Goal: Contribute content

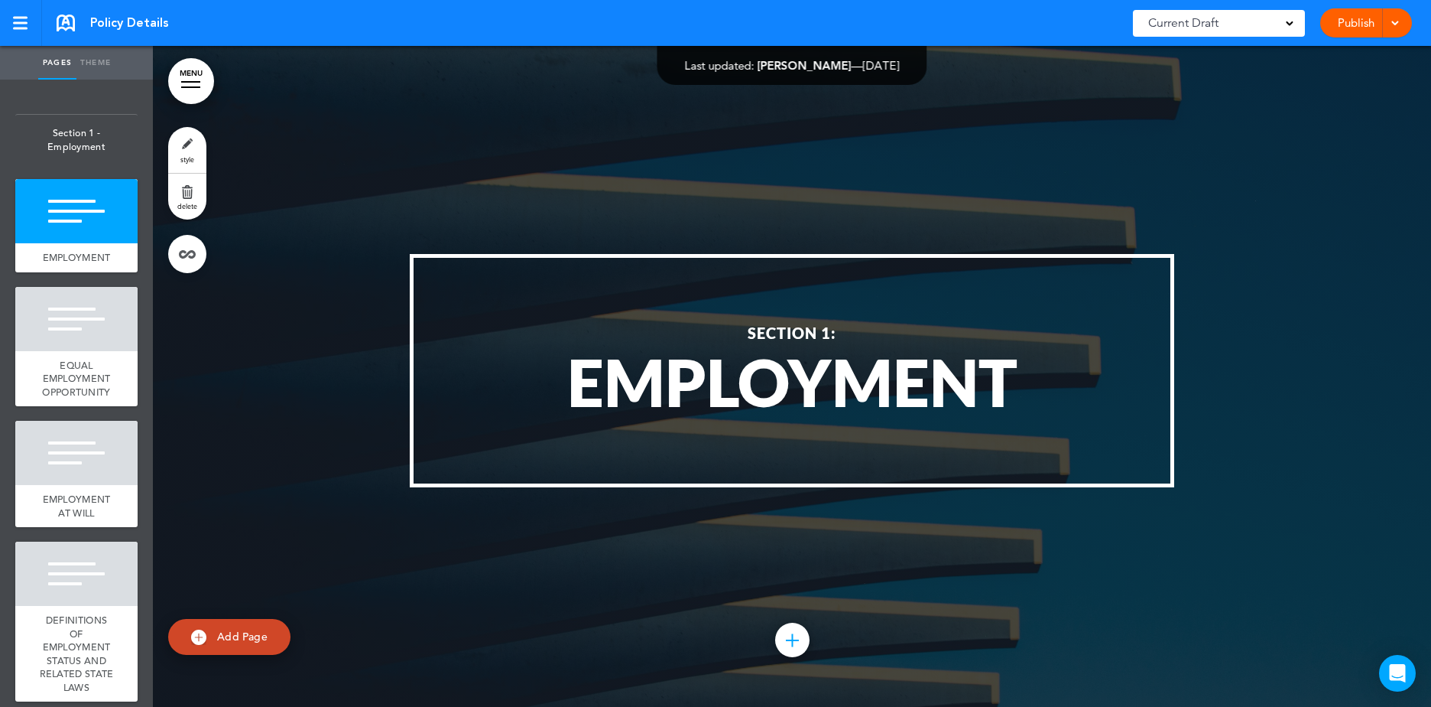
drag, startPoint x: 199, startPoint y: 79, endPoint x: 291, endPoint y: 194, distance: 148.0
click at [199, 80] on link "MENU" at bounding box center [191, 81] width 46 height 46
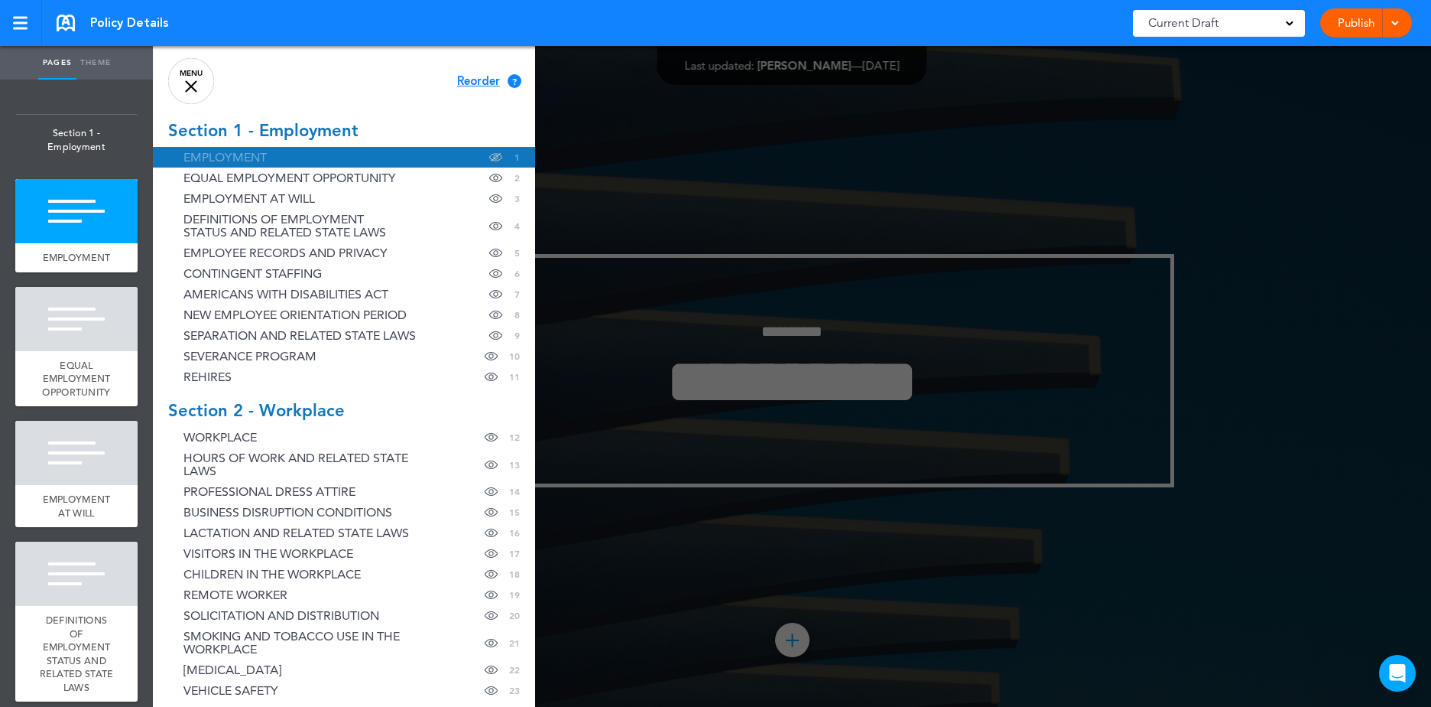
click at [695, 177] on div at bounding box center [868, 353] width 1431 height 707
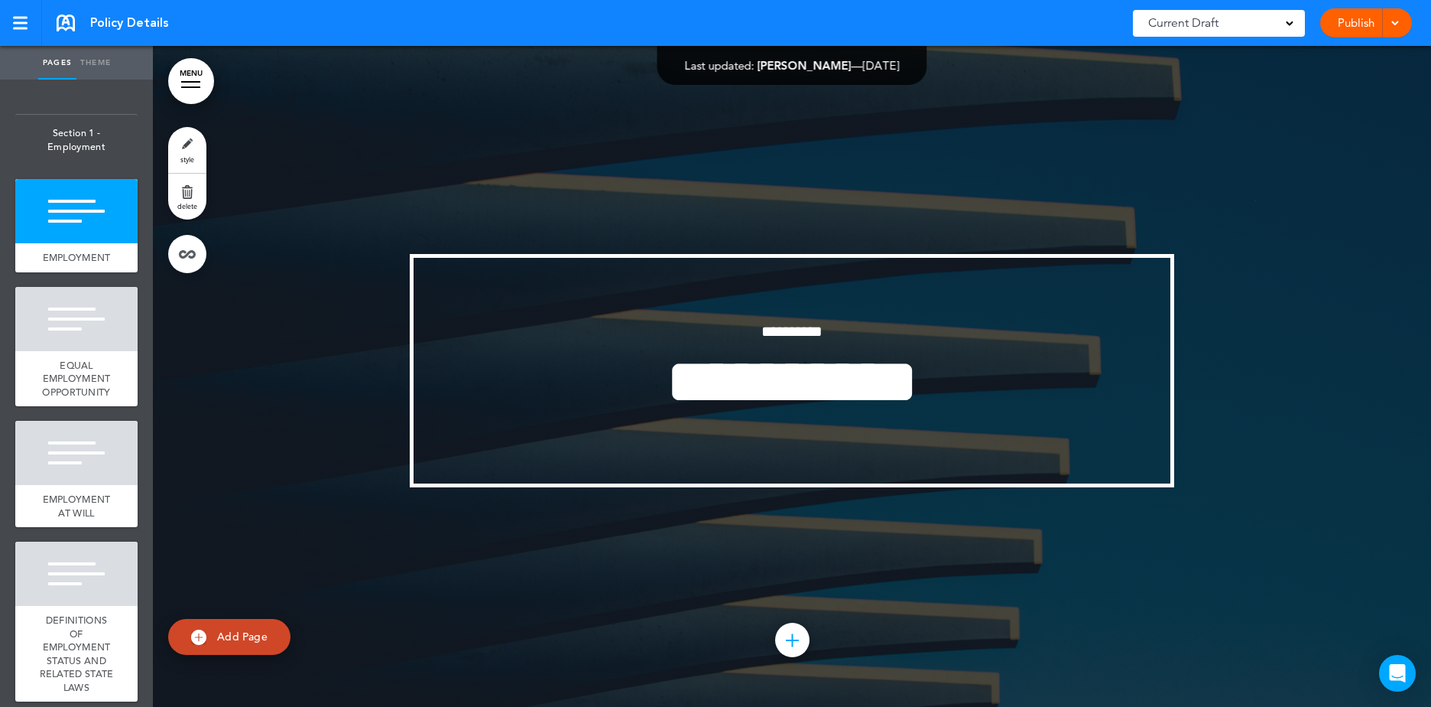
click at [190, 76] on link "MENU" at bounding box center [191, 81] width 46 height 46
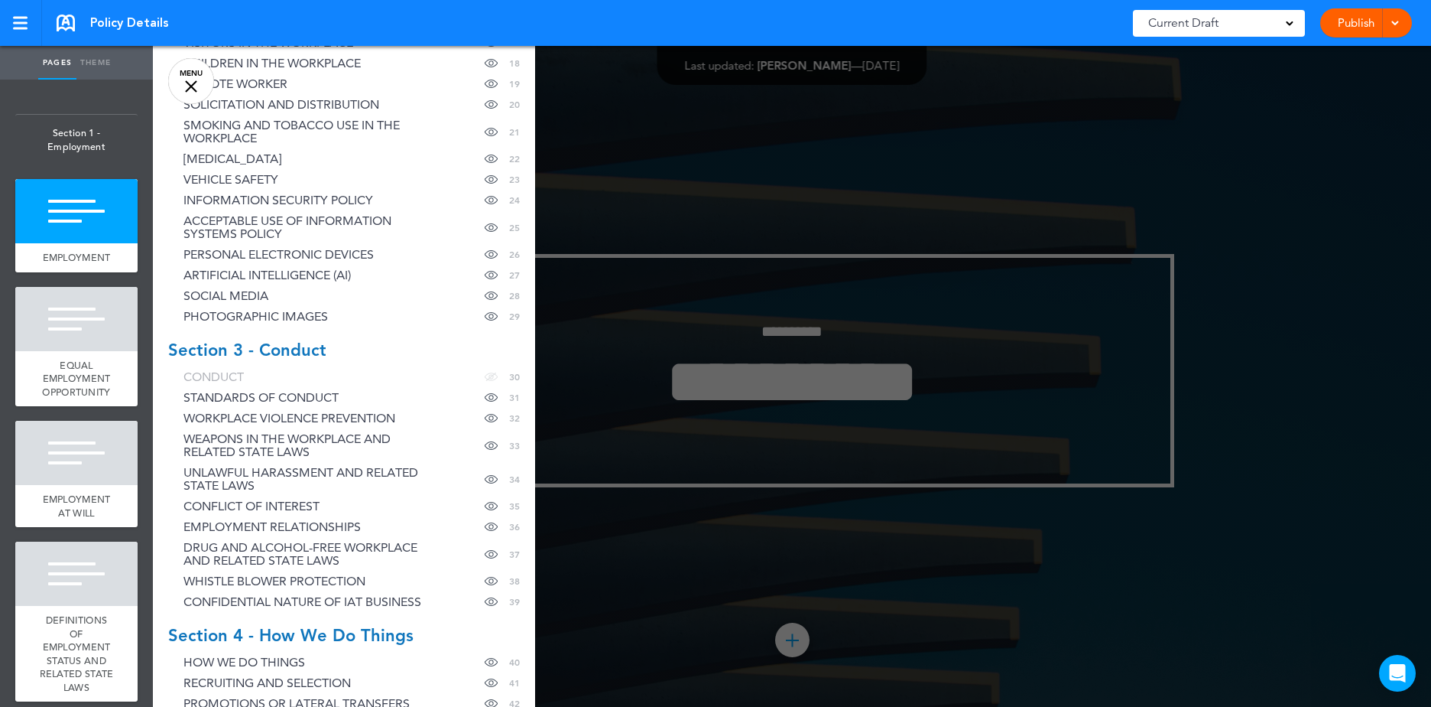
scroll to position [681, 0]
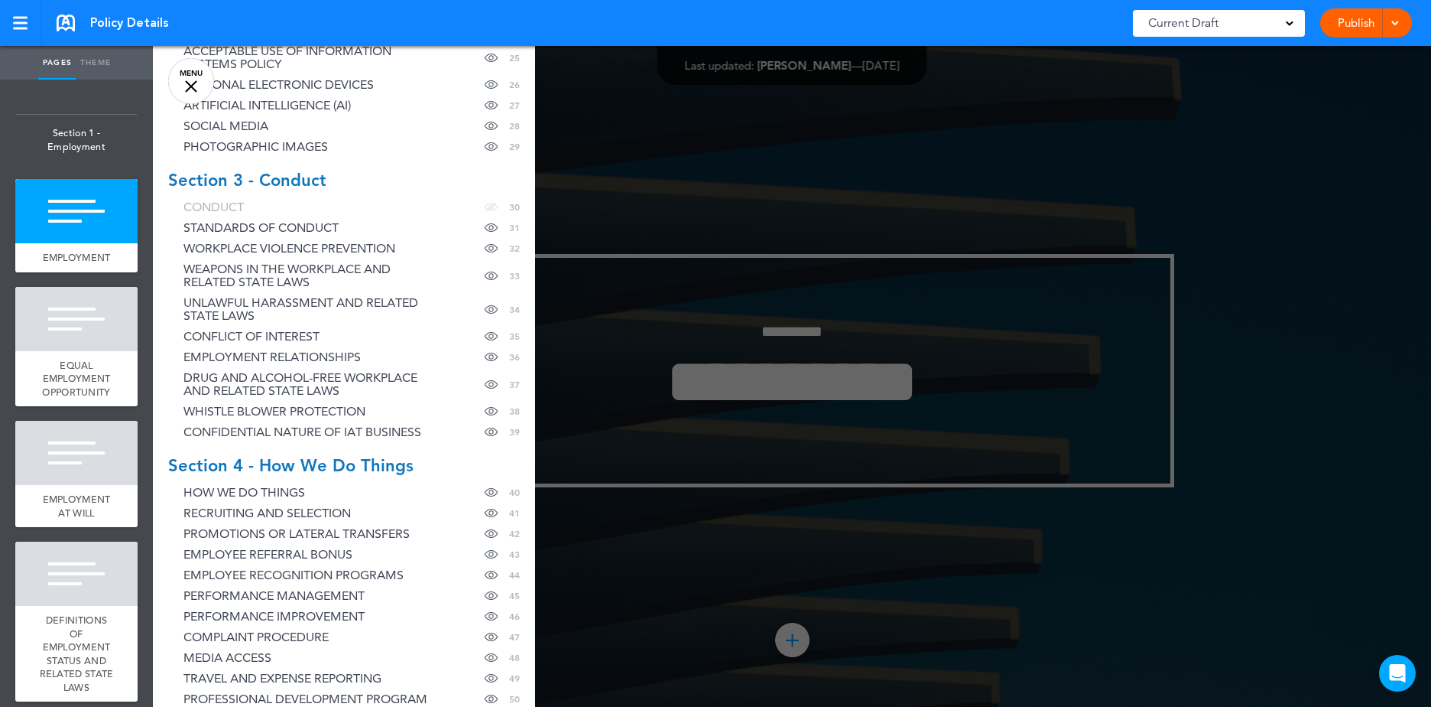
click at [637, 184] on div at bounding box center [868, 353] width 1431 height 707
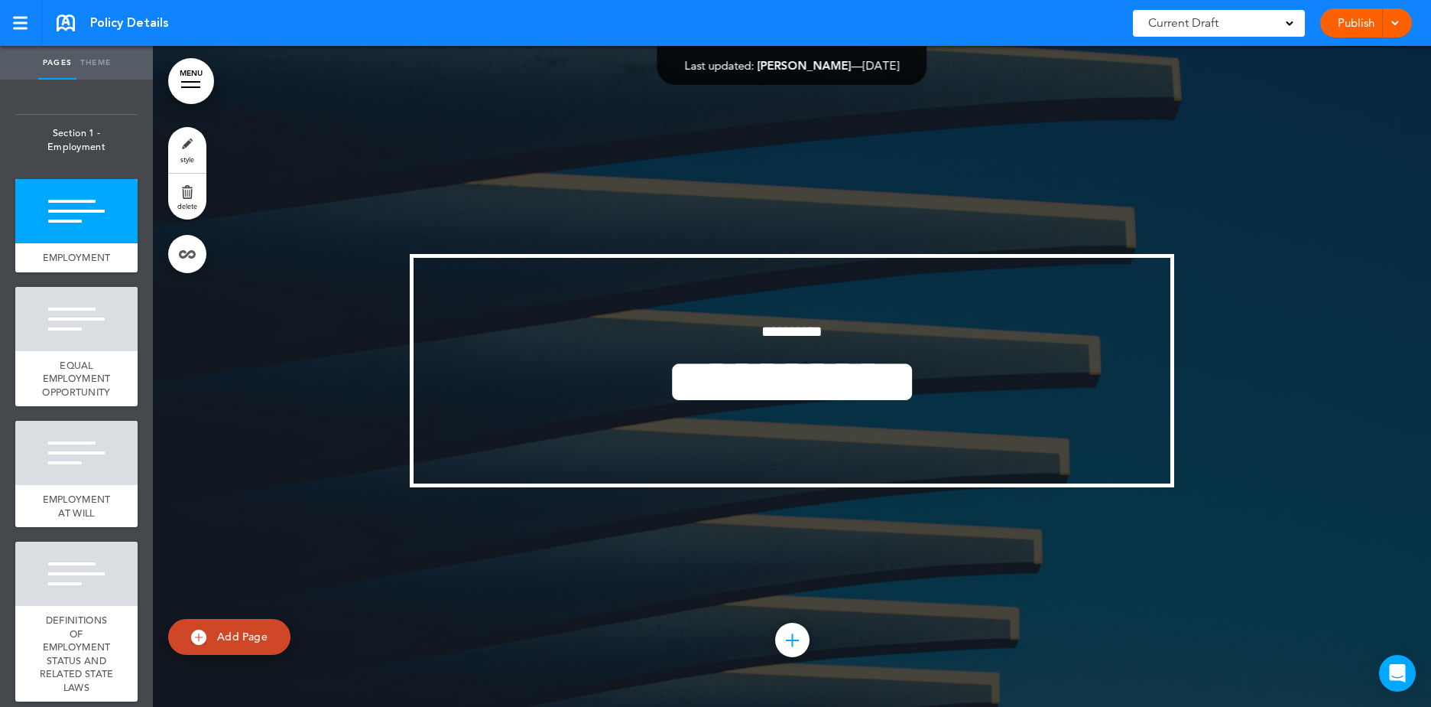
click at [193, 82] on link "MENU" at bounding box center [191, 81] width 46 height 46
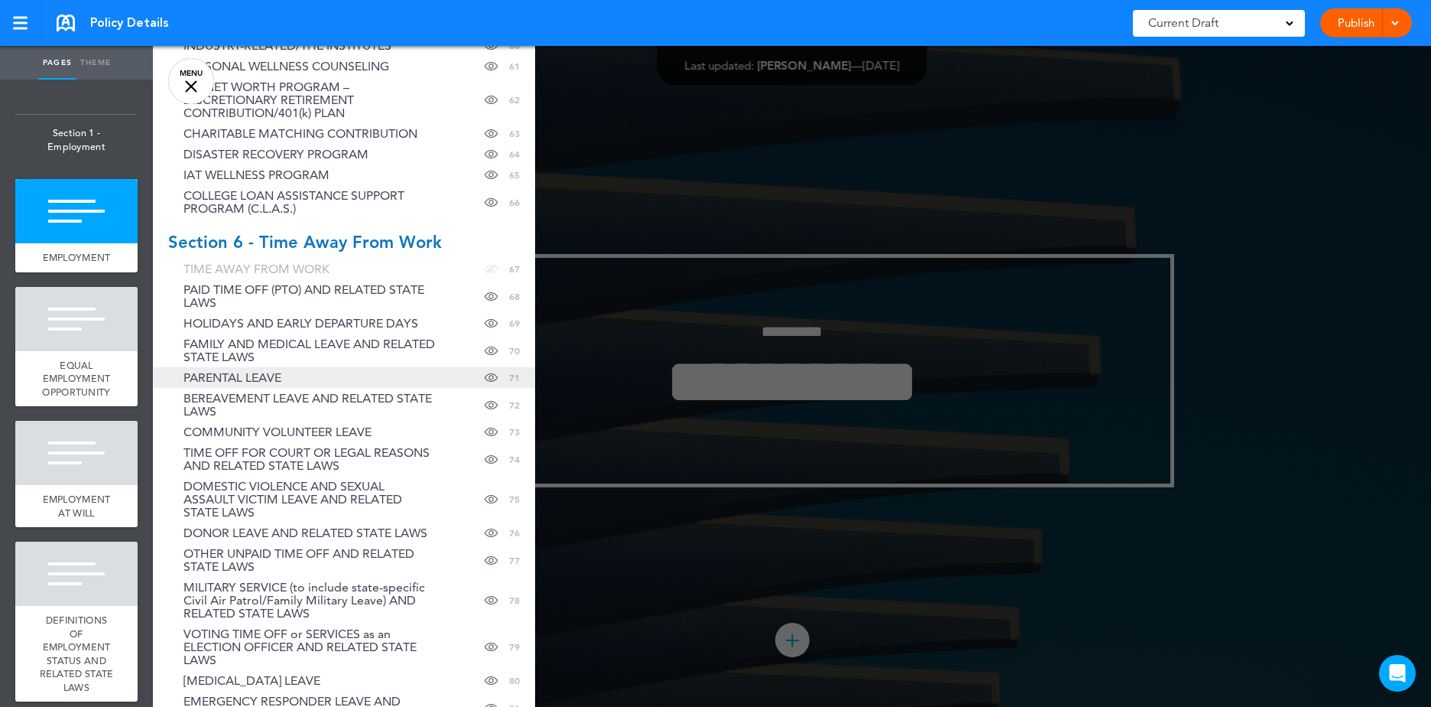
scroll to position [1682, 0]
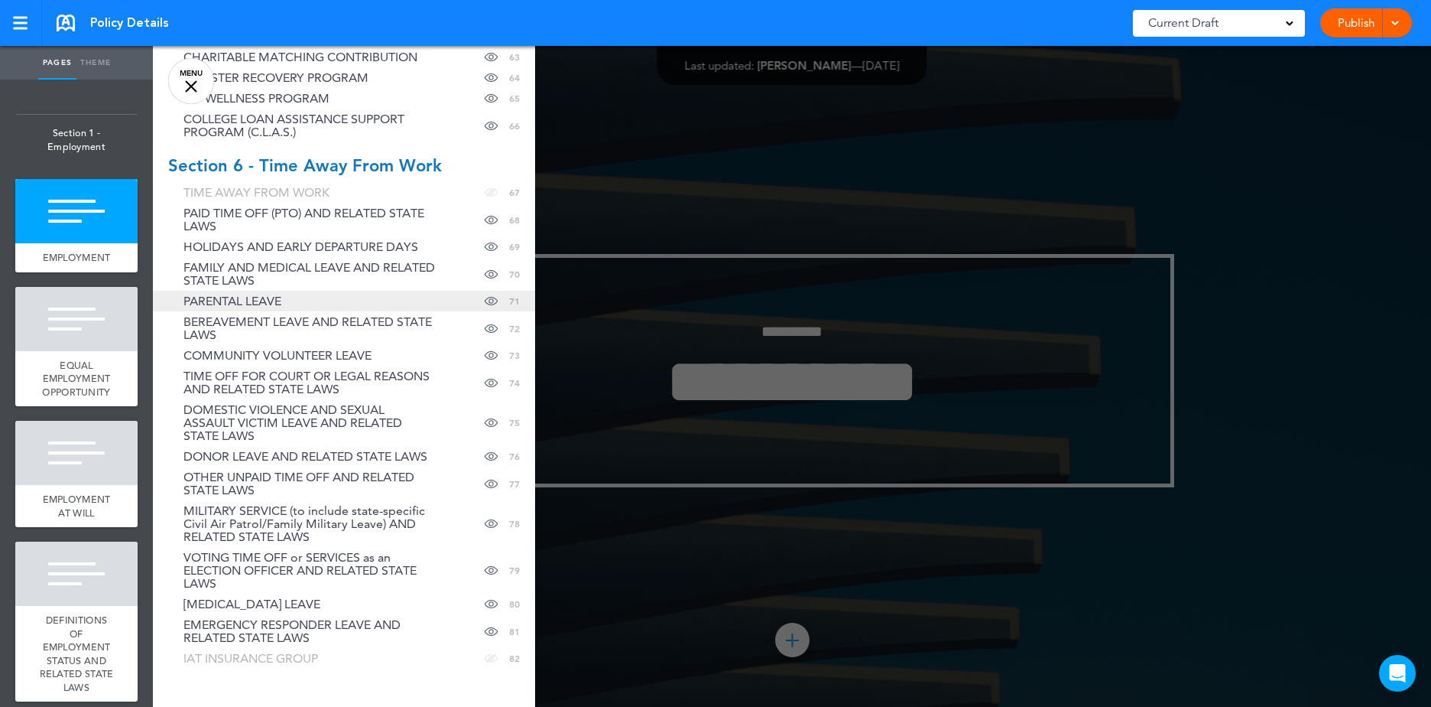
click at [249, 297] on span "PARENTAL LEAVE" at bounding box center [233, 300] width 98 height 13
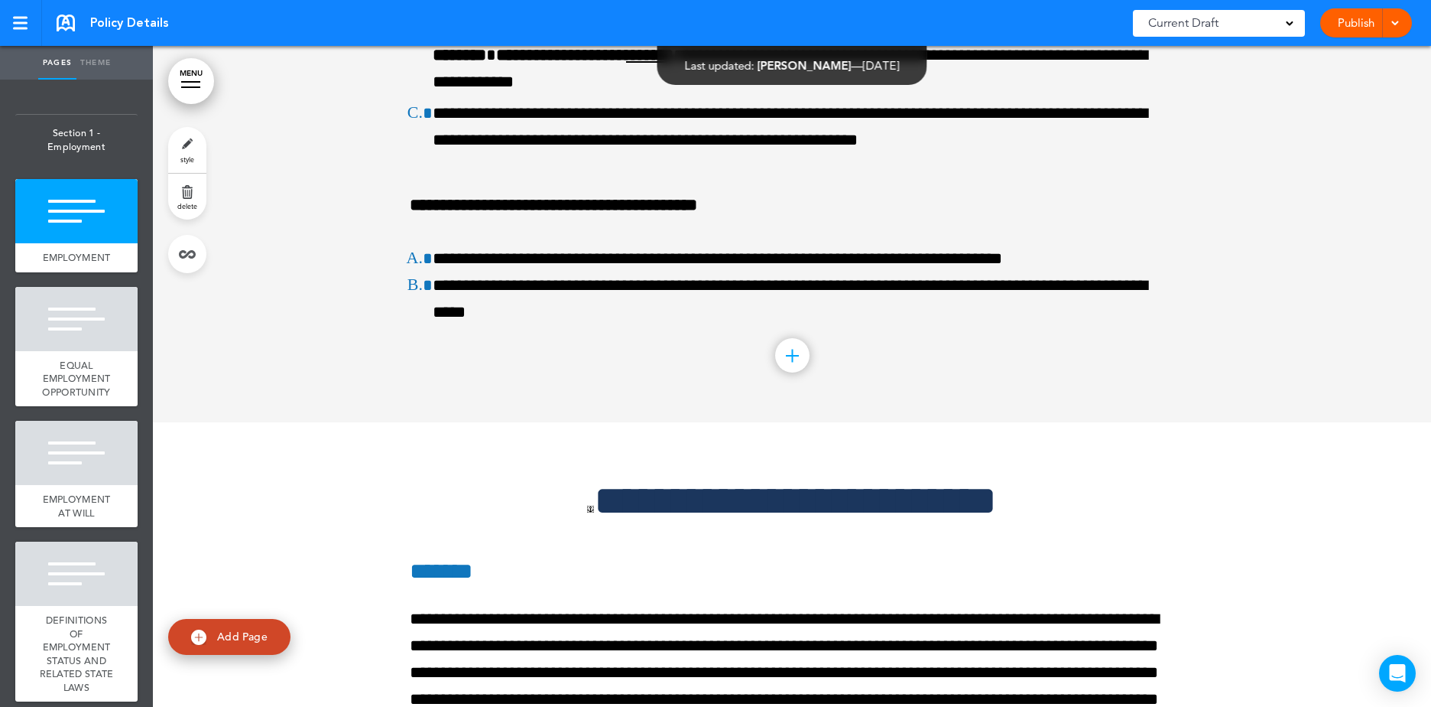
scroll to position [181045, 0]
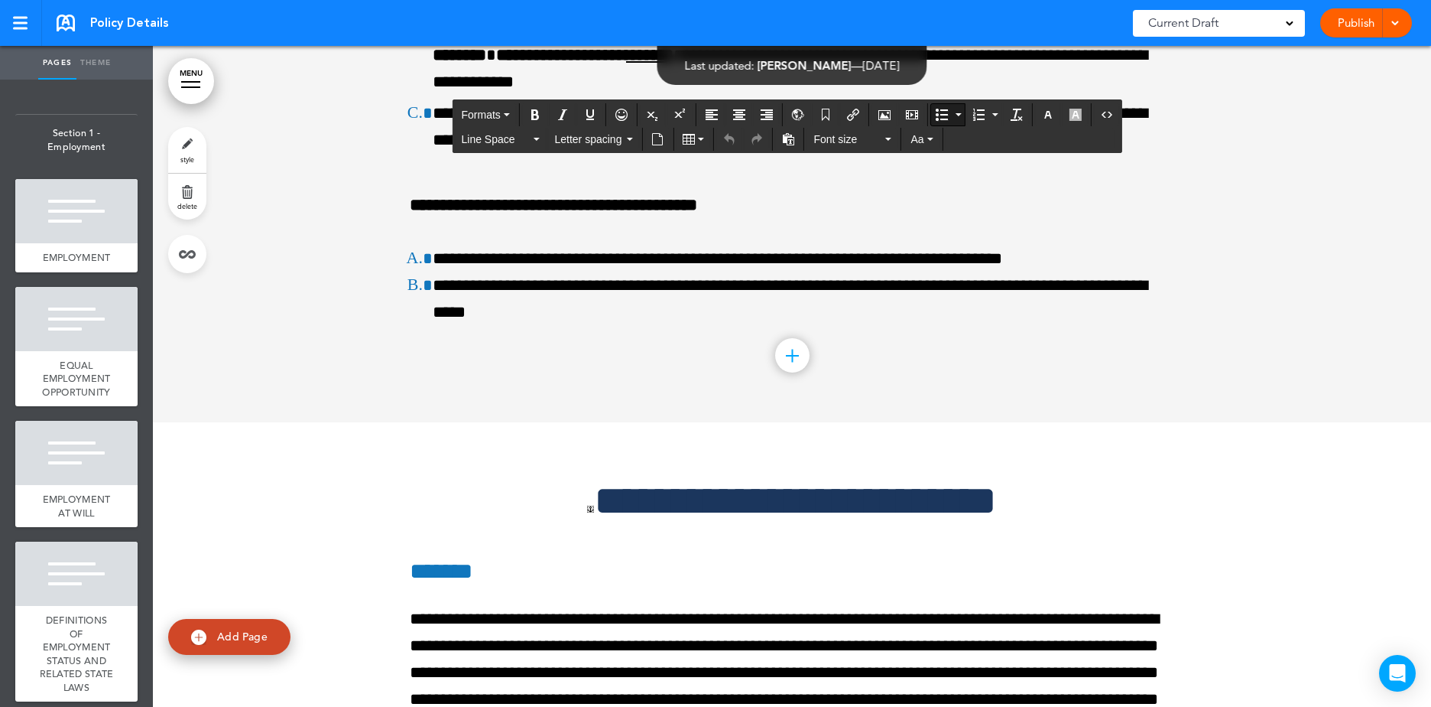
drag, startPoint x: 411, startPoint y: 658, endPoint x: 417, endPoint y: 689, distance: 31.9
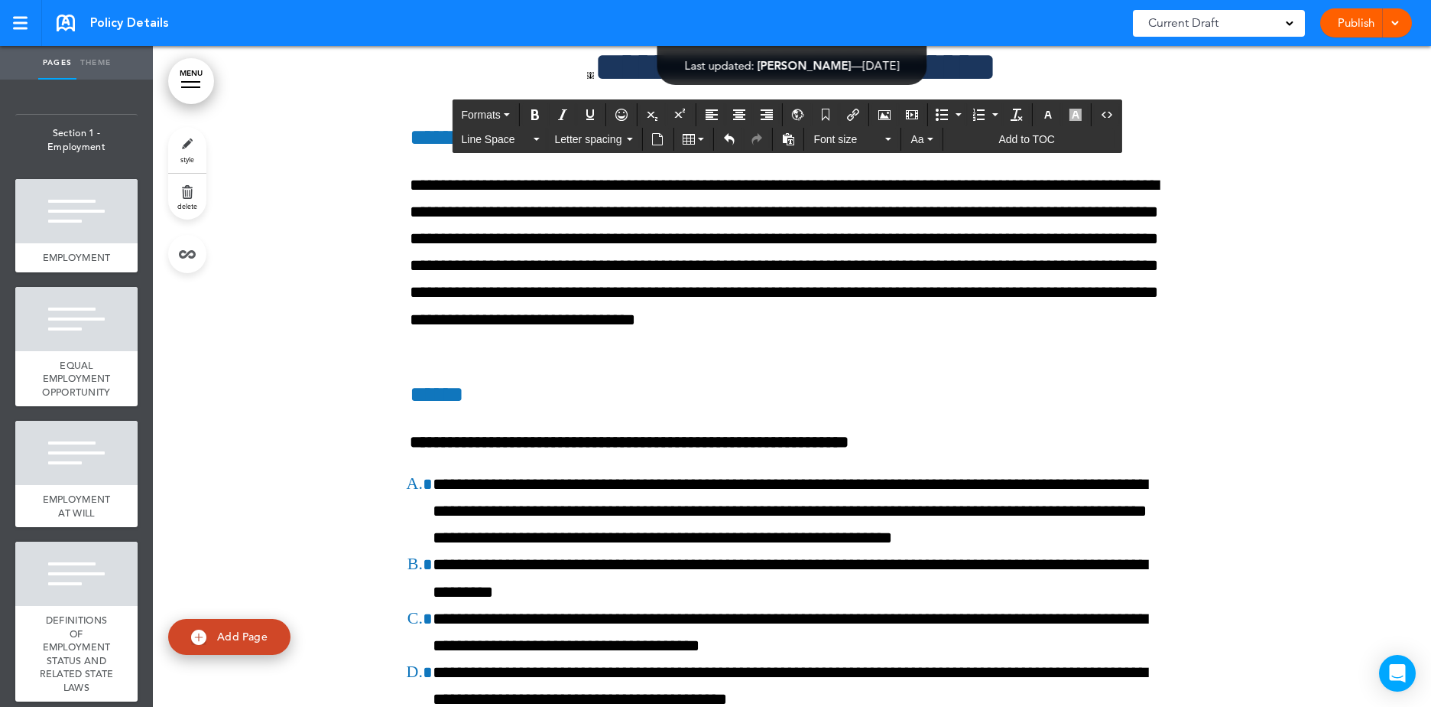
scroll to position [181626, 0]
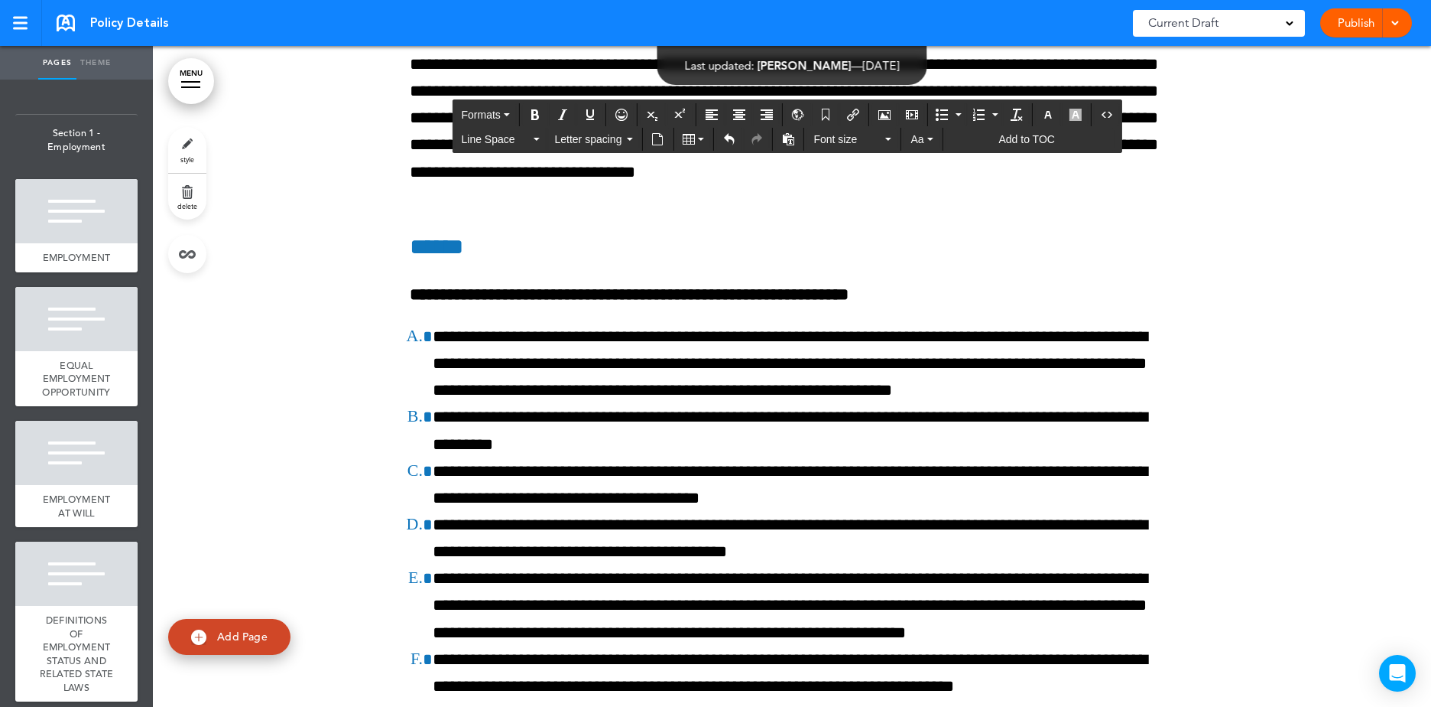
drag, startPoint x: 418, startPoint y: 656, endPoint x: 1034, endPoint y: 469, distance: 643.4
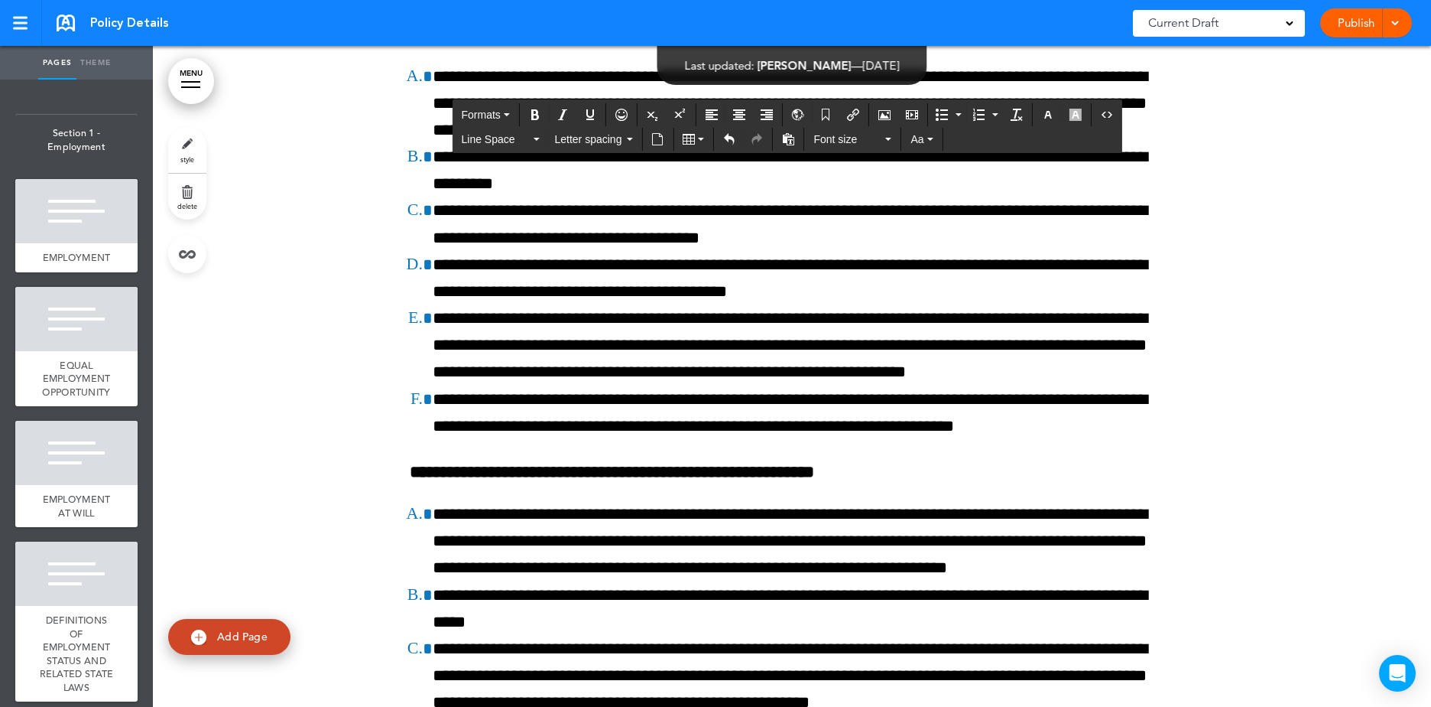
scroll to position [181321, 0]
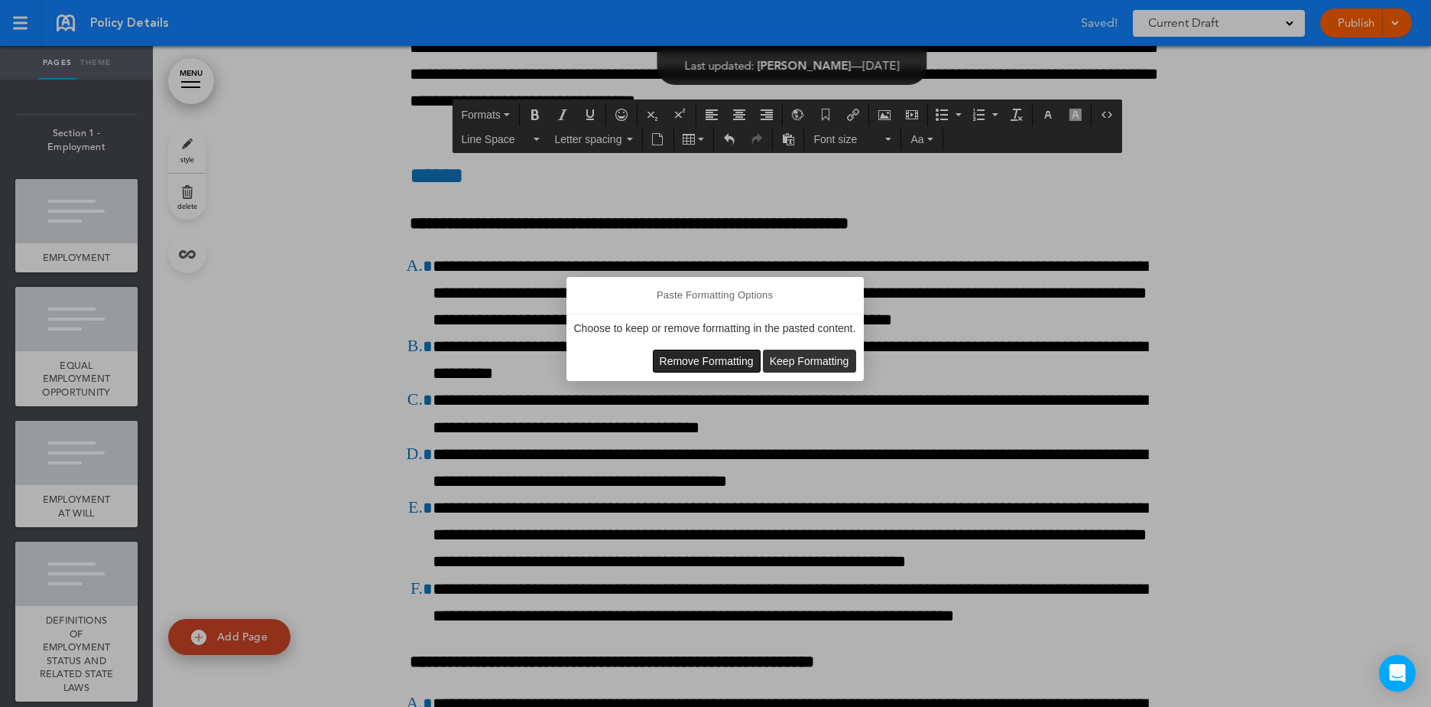
click at [695, 361] on span "Remove Formatting" at bounding box center [707, 361] width 94 height 12
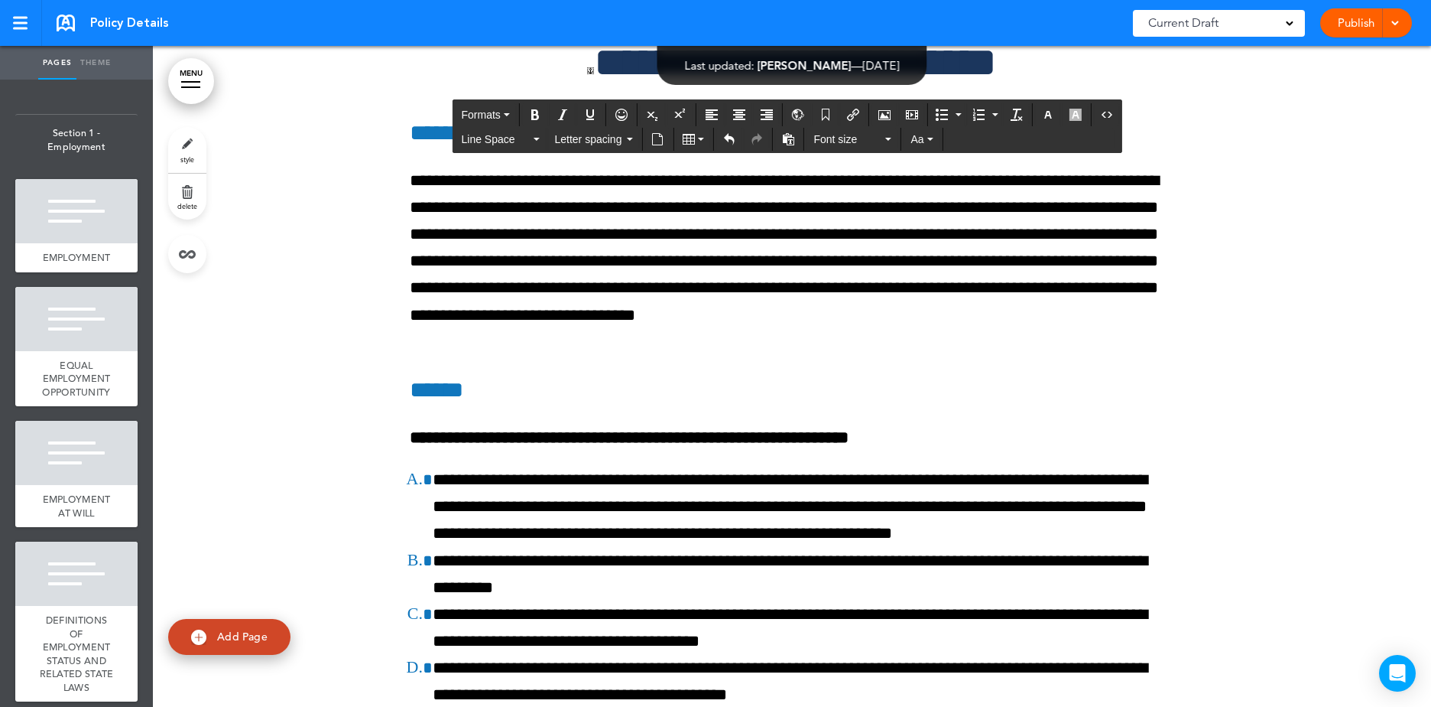
scroll to position [181779, 0]
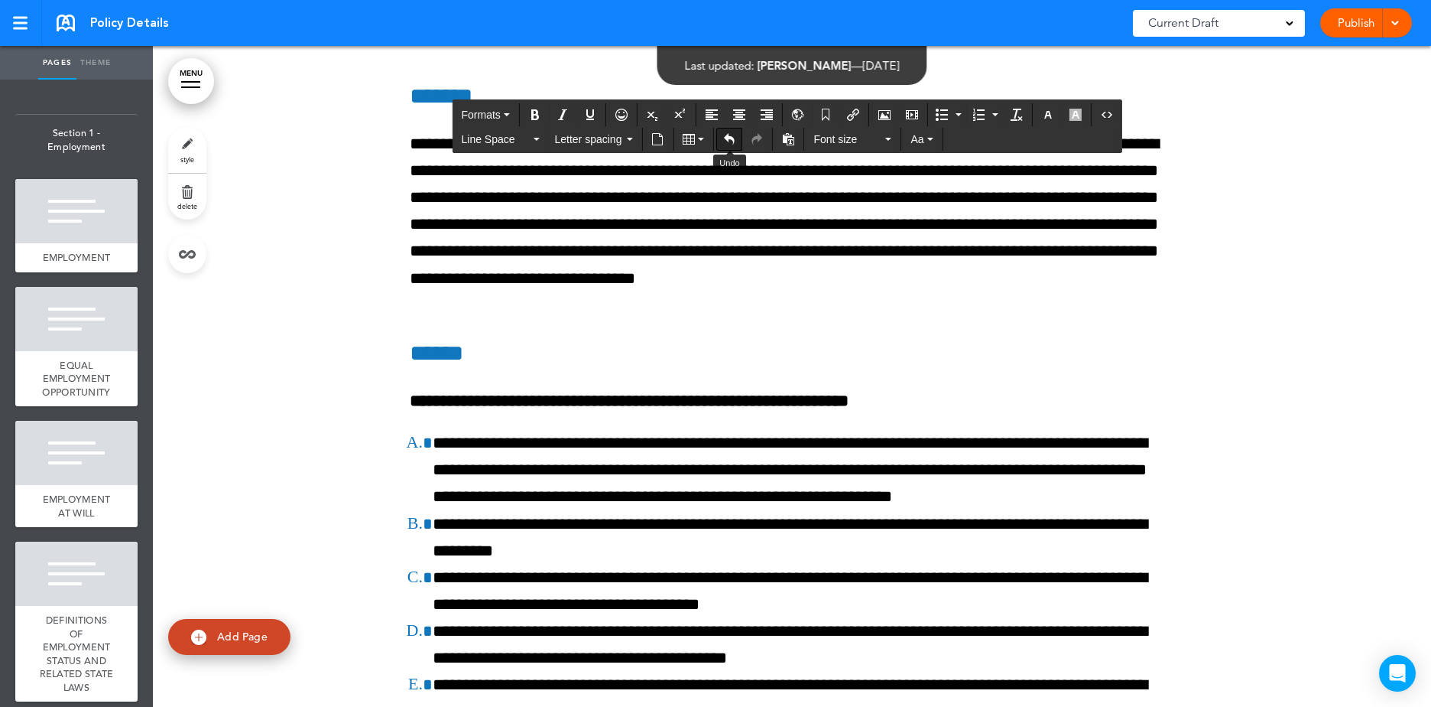
click at [695, 135] on icon "Undo" at bounding box center [729, 139] width 12 height 12
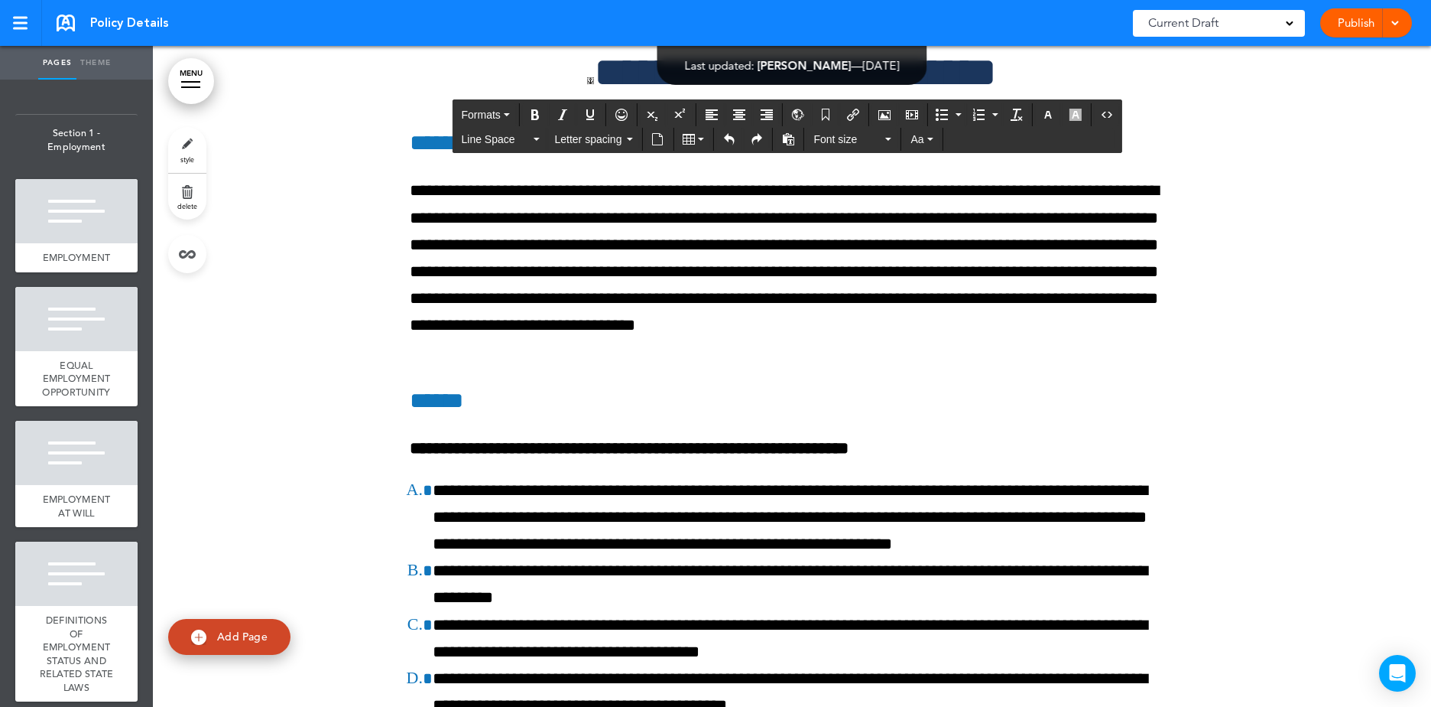
scroll to position [181091, 0]
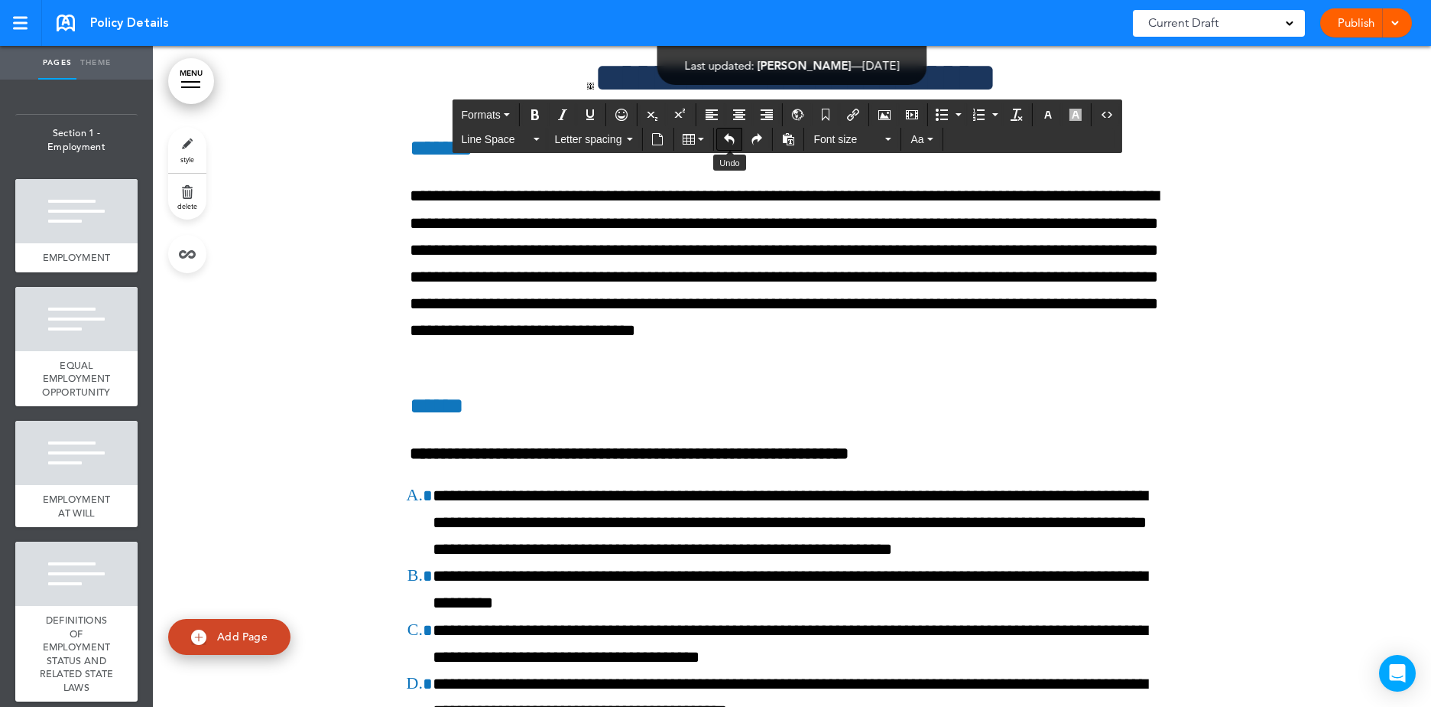
click at [695, 136] on icon "Undo" at bounding box center [729, 139] width 12 height 12
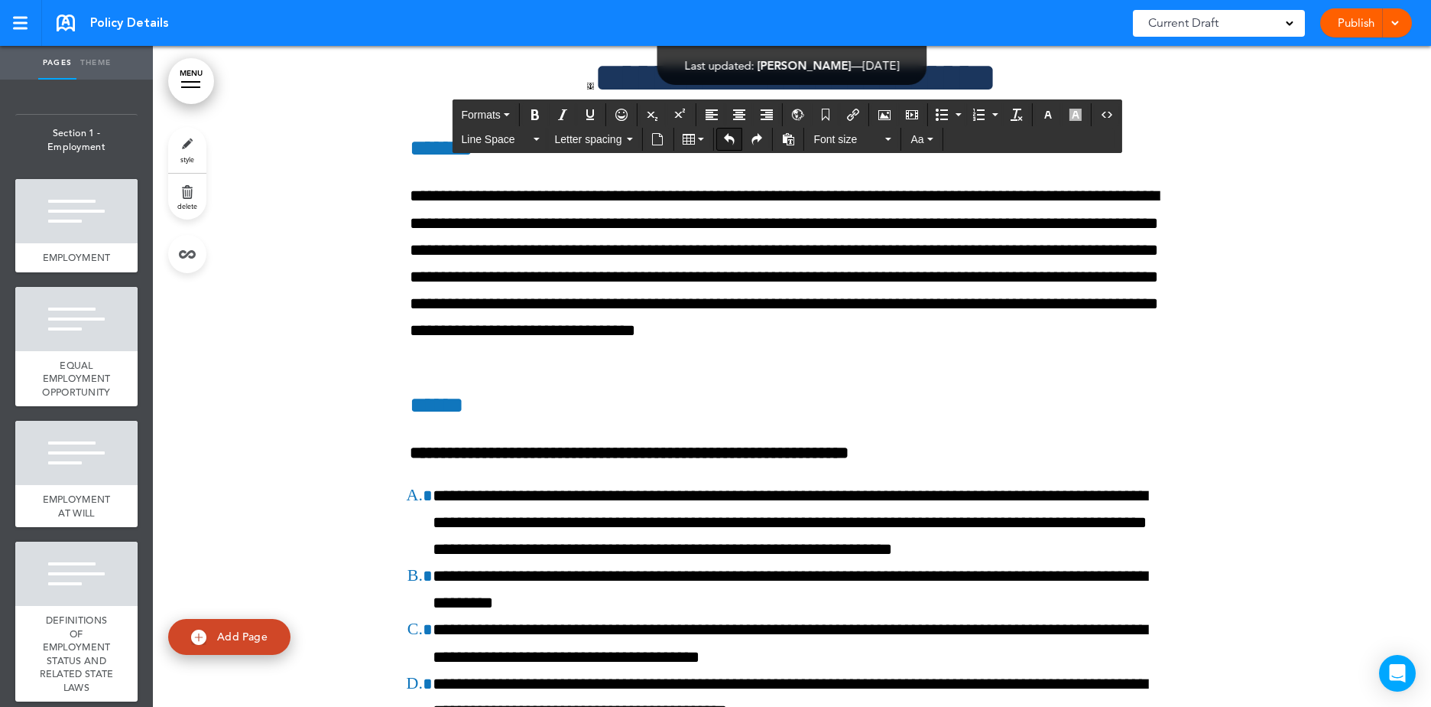
click at [695, 136] on icon "Undo" at bounding box center [729, 139] width 12 height 12
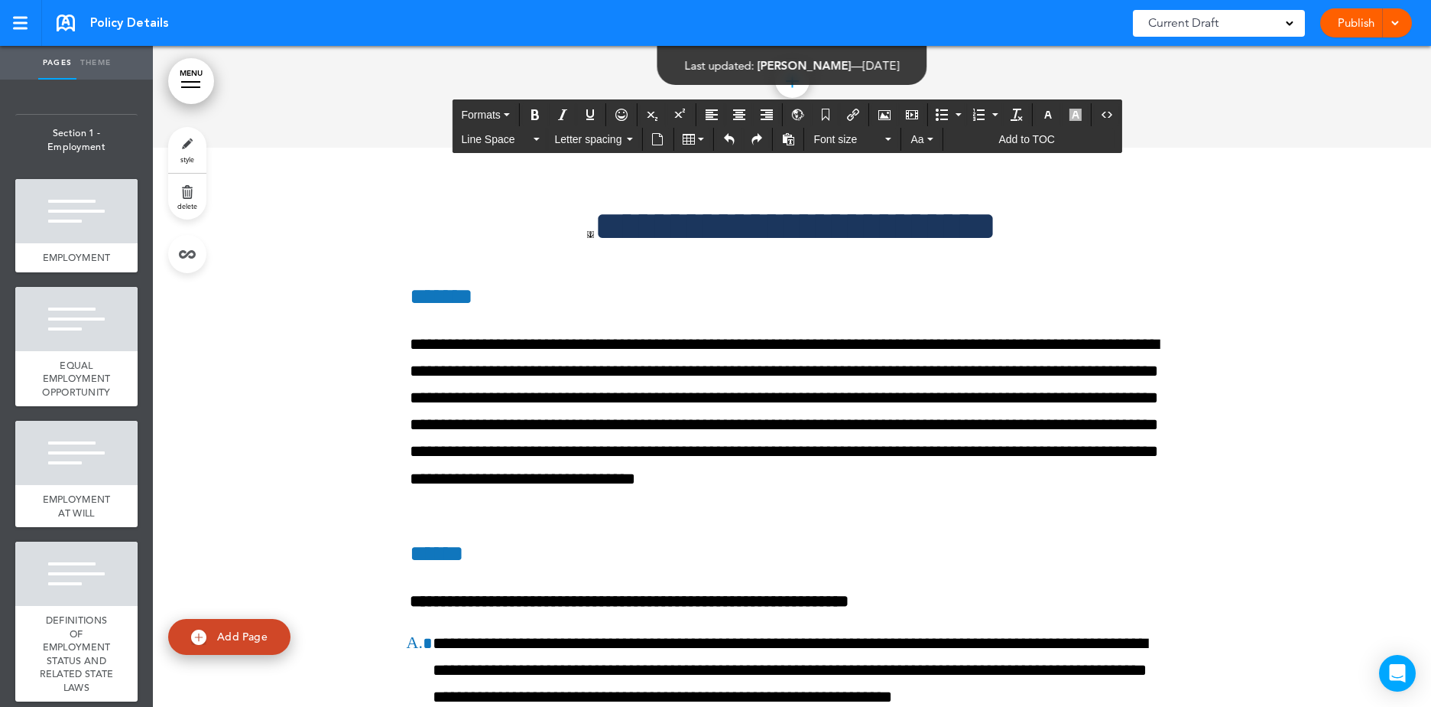
scroll to position [181321, 0]
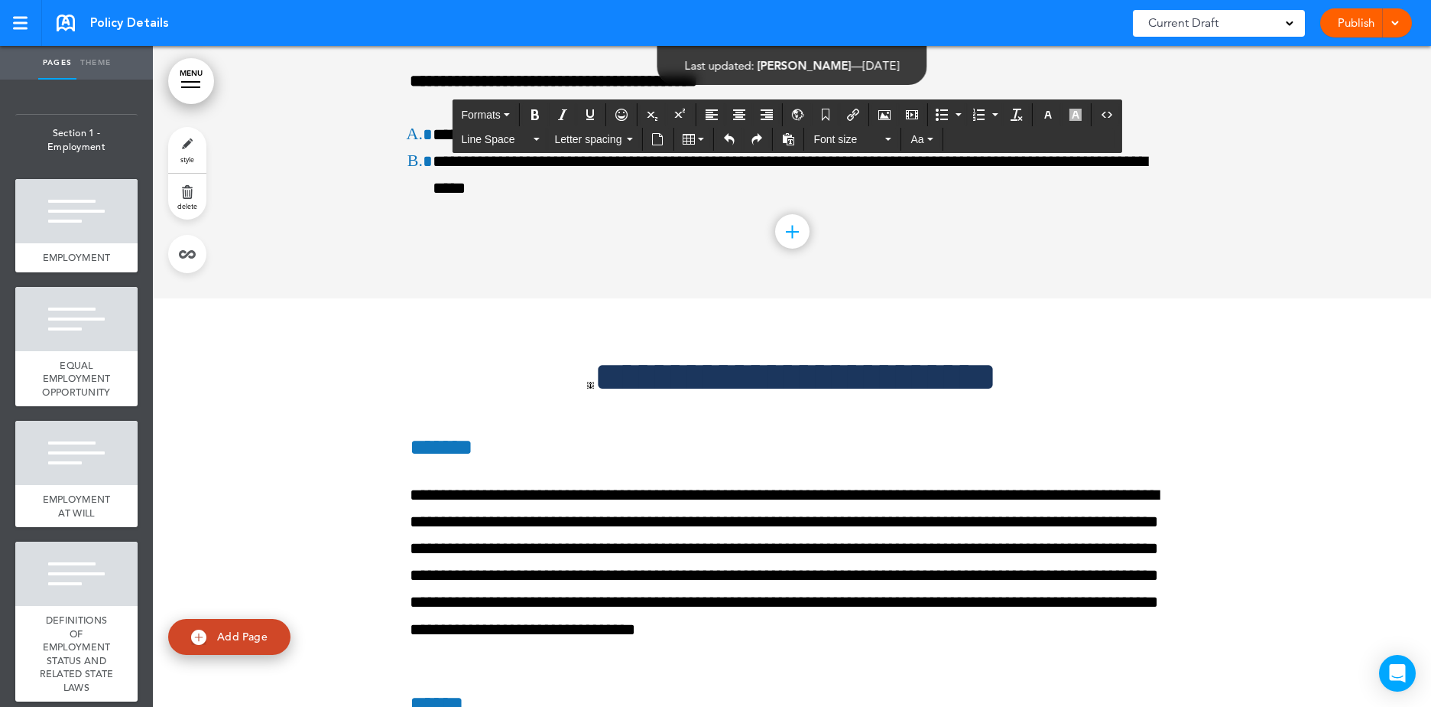
scroll to position [181168, 0]
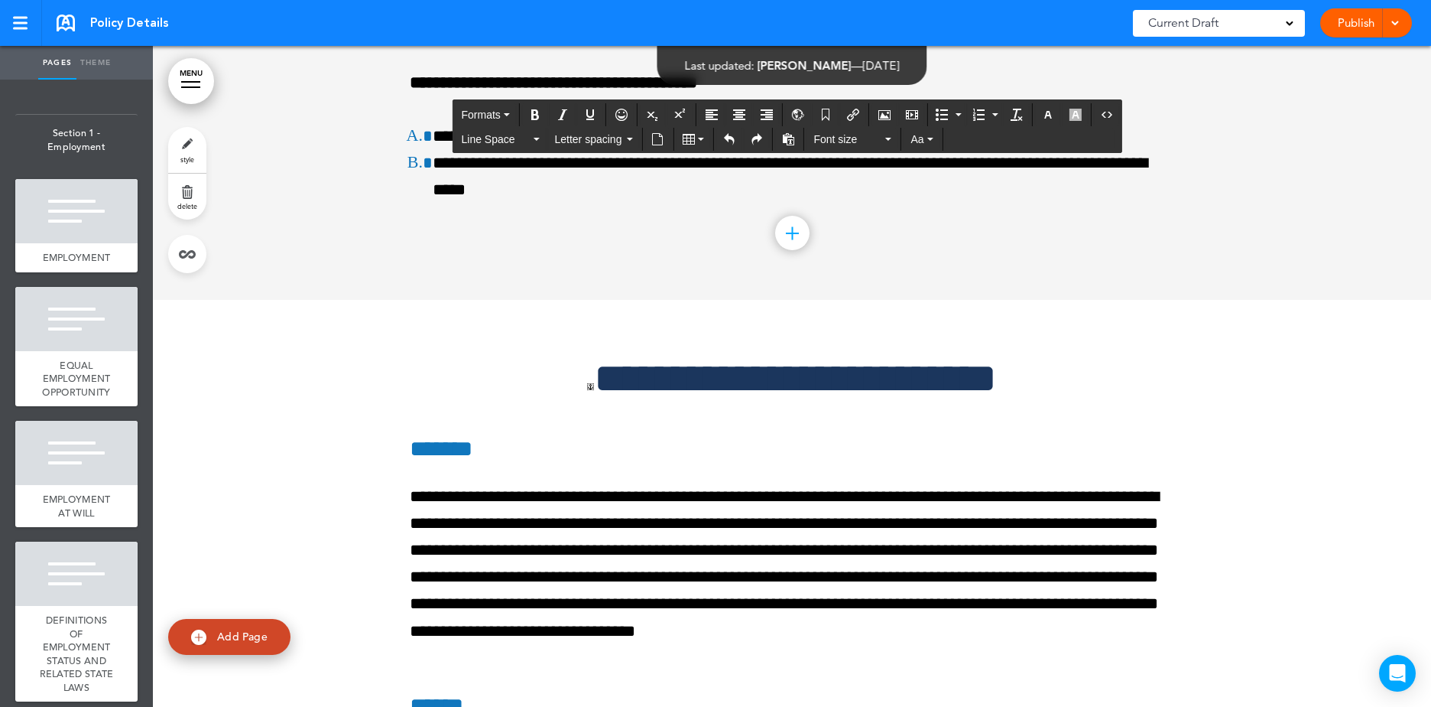
drag, startPoint x: 409, startPoint y: 503, endPoint x: 417, endPoint y: 509, distance: 10.4
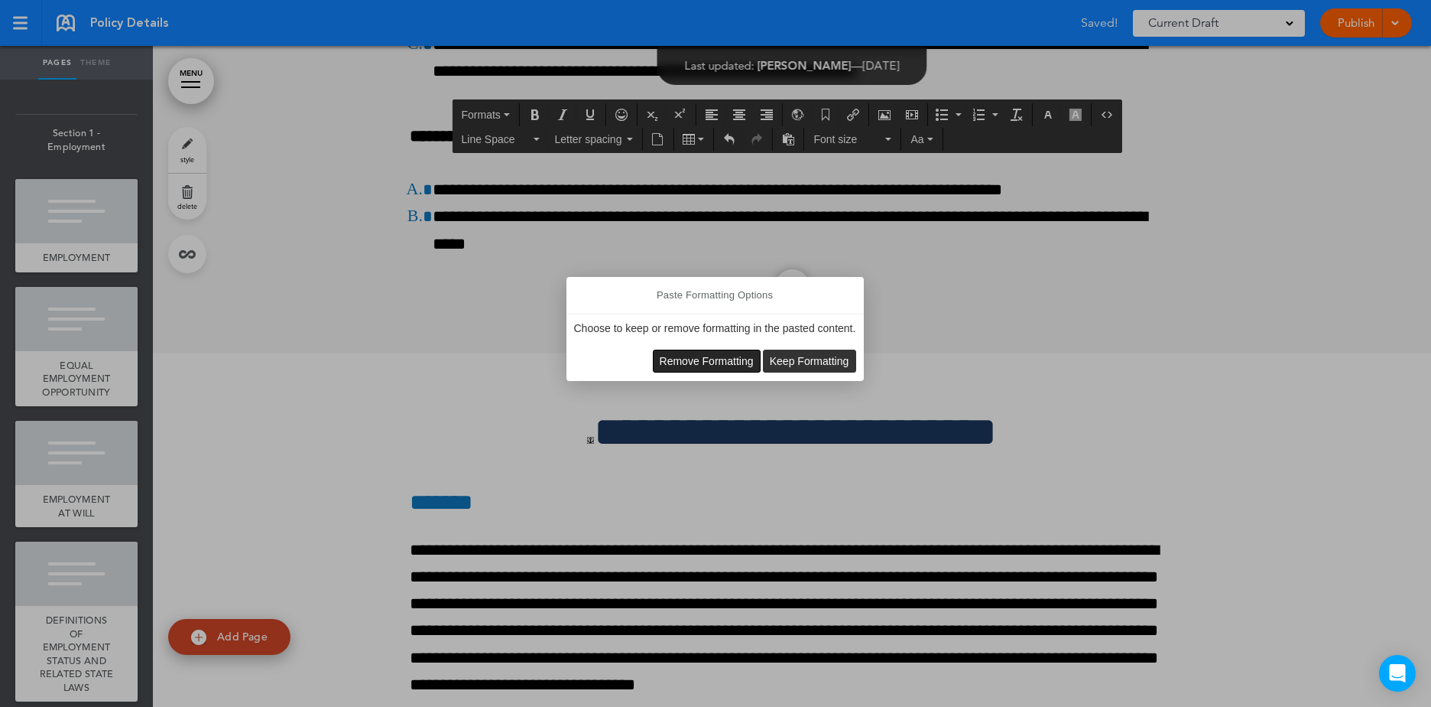
click at [695, 360] on span "Remove Formatting" at bounding box center [707, 361] width 94 height 12
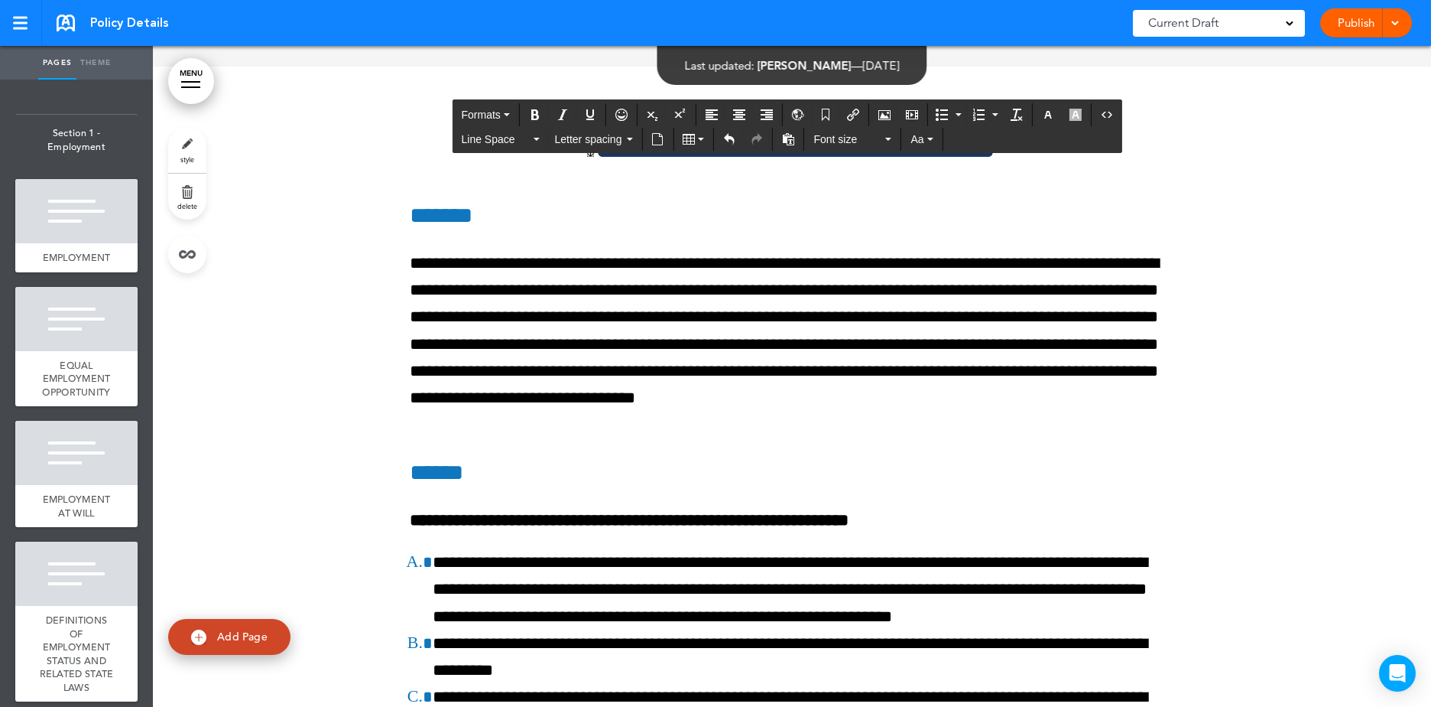
scroll to position [182162, 0]
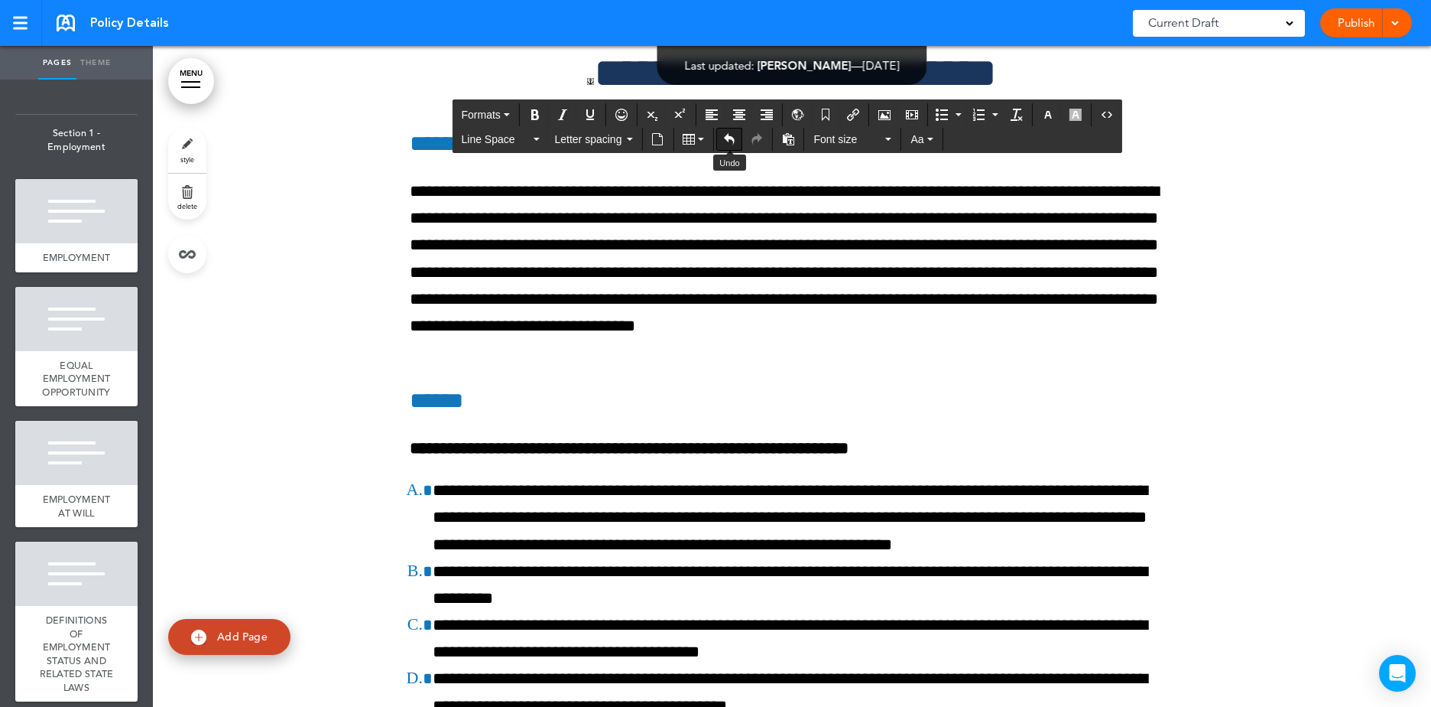
click at [695, 137] on icon "Undo" at bounding box center [729, 139] width 12 height 12
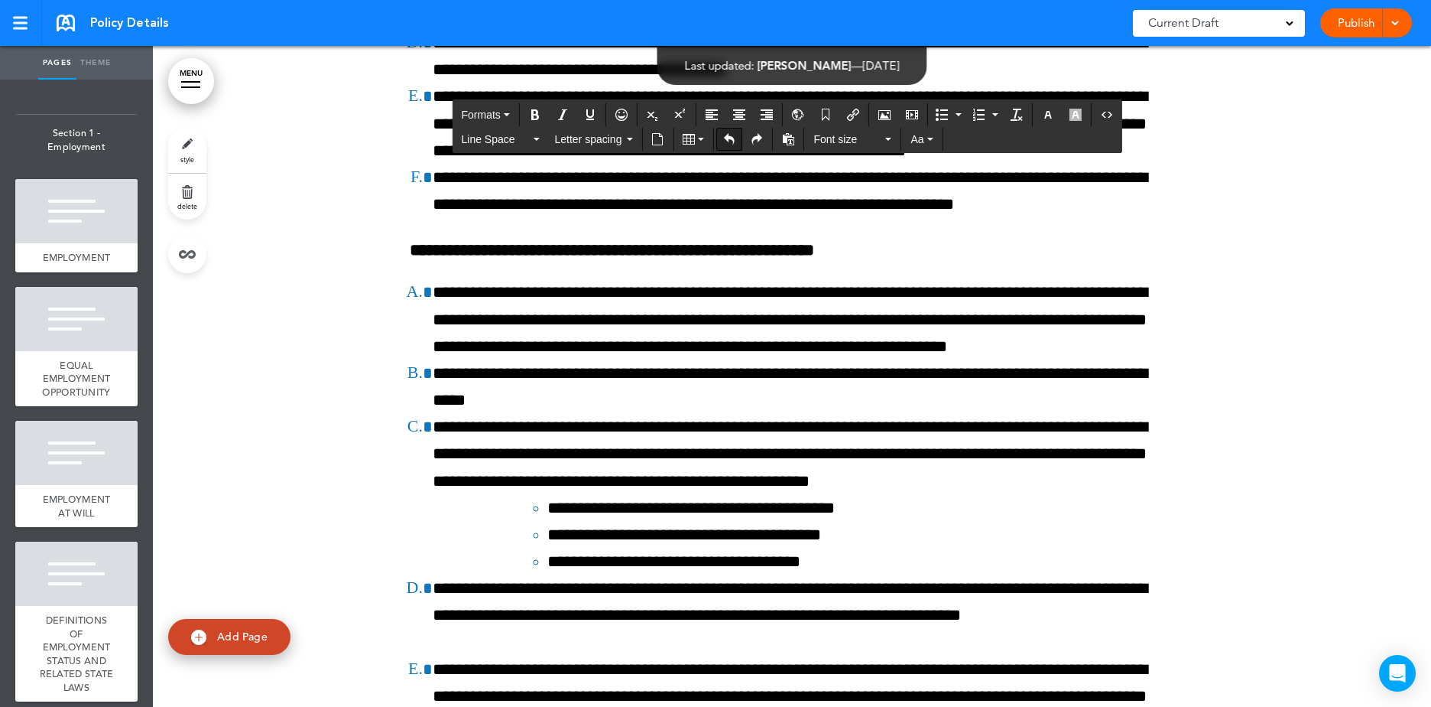
click at [695, 137] on icon "Undo" at bounding box center [729, 139] width 12 height 12
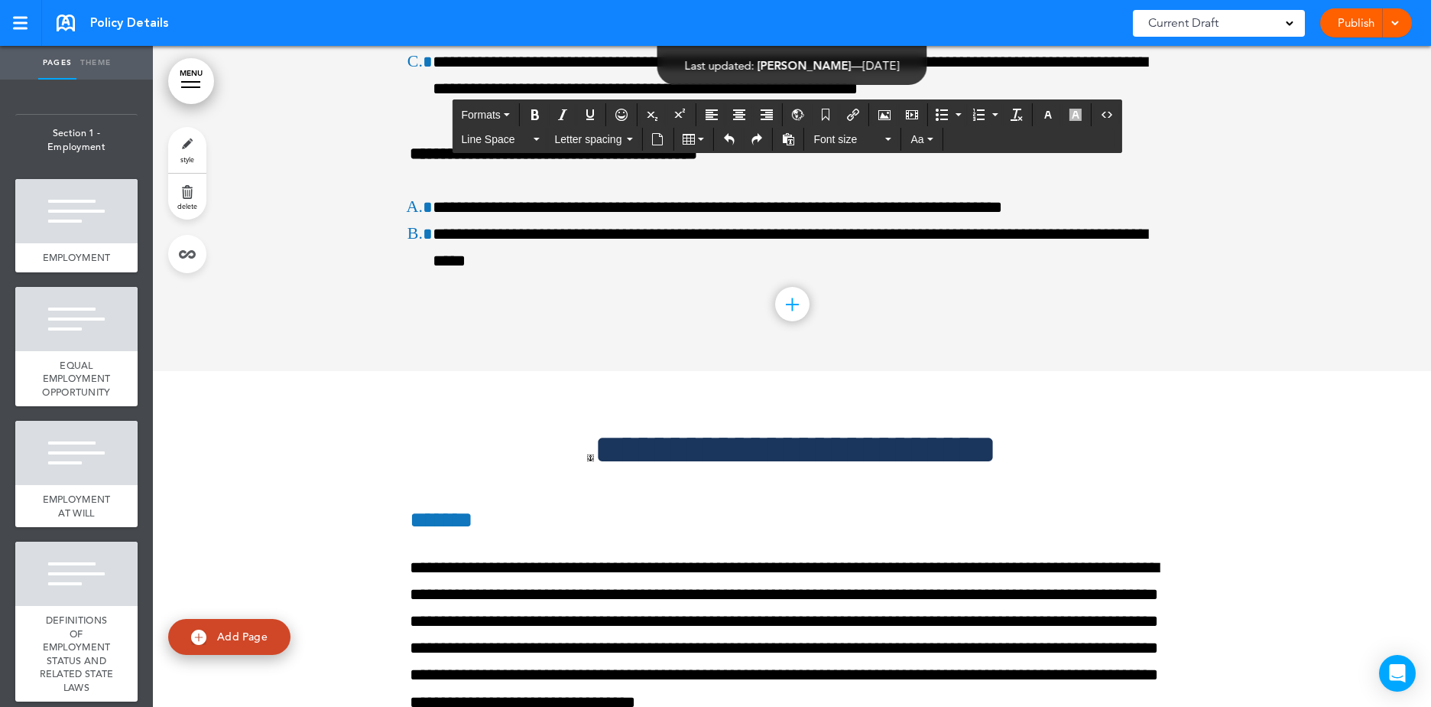
scroll to position [181091, 0]
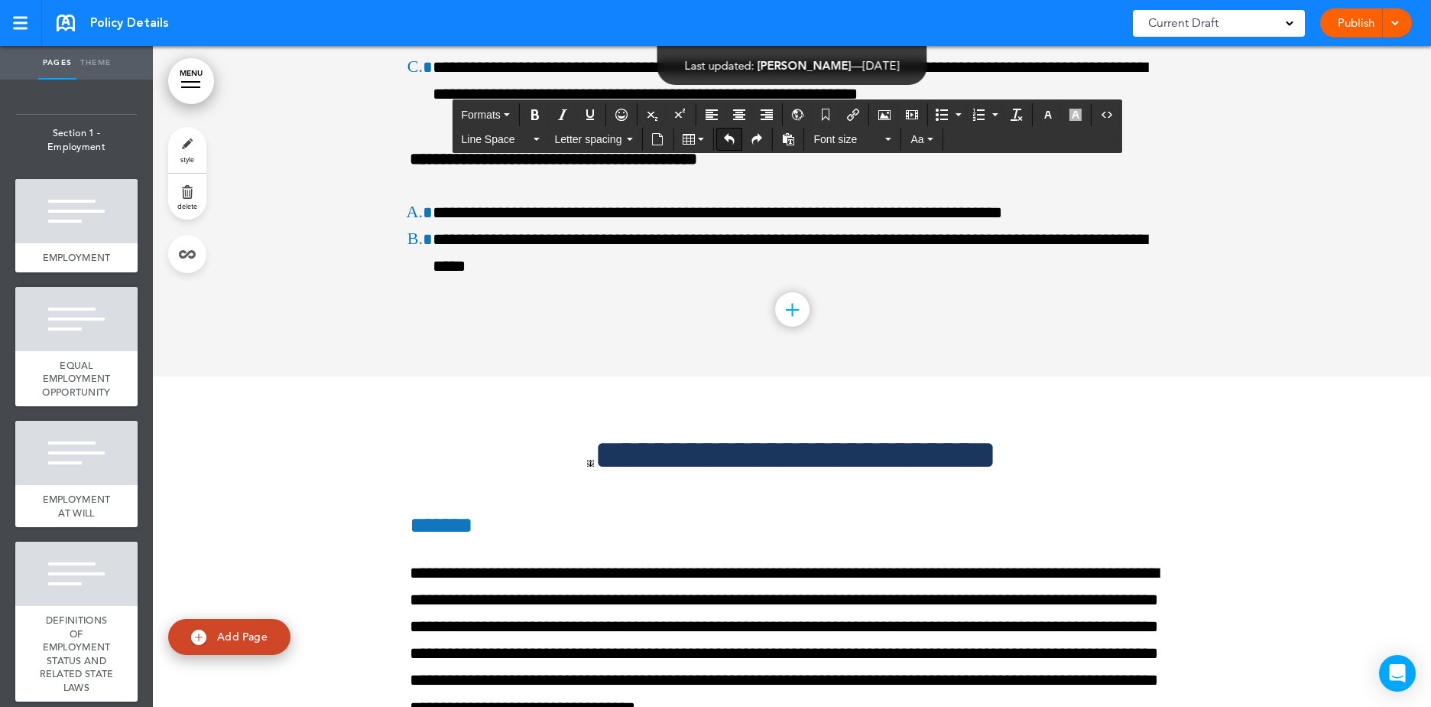
click at [695, 137] on icon "Undo" at bounding box center [729, 139] width 12 height 12
click at [695, 138] on icon "Redo" at bounding box center [757, 139] width 12 height 12
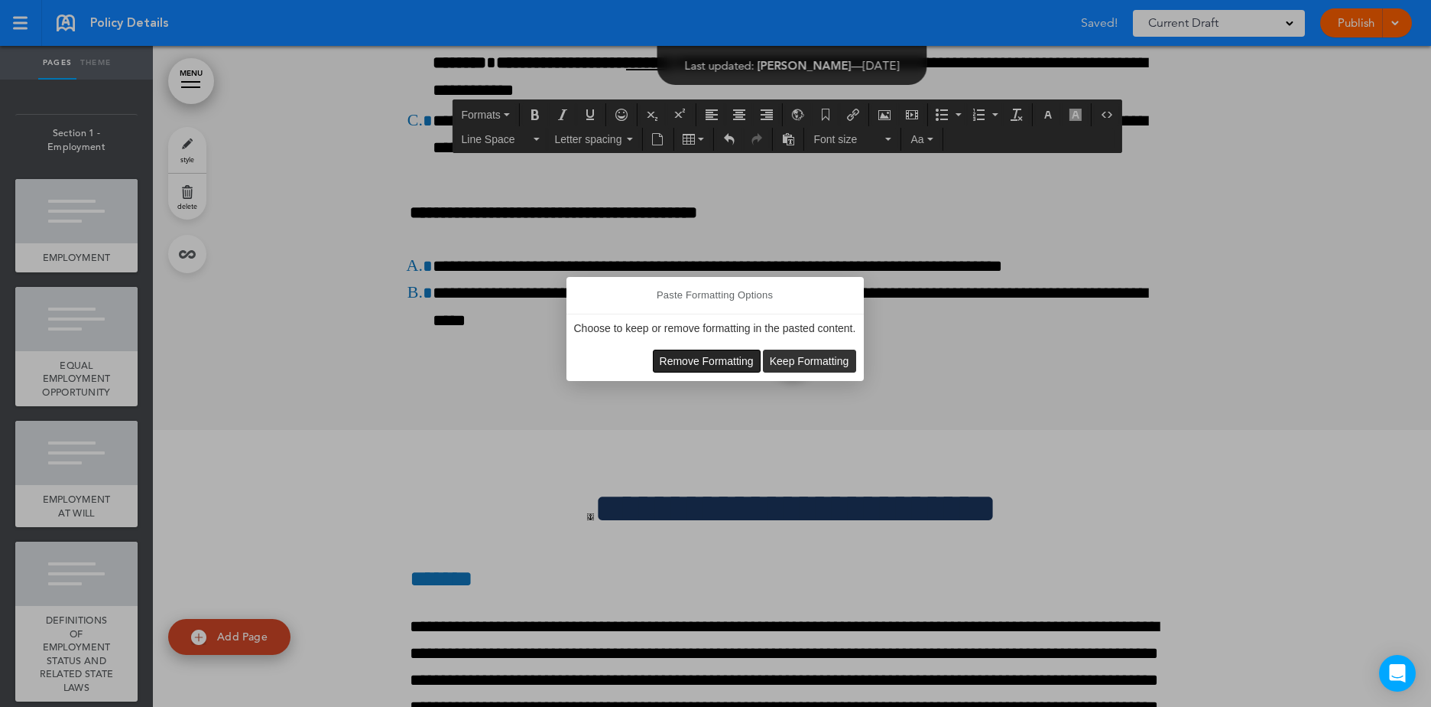
click at [695, 359] on span "Remove Formatting" at bounding box center [707, 361] width 94 height 12
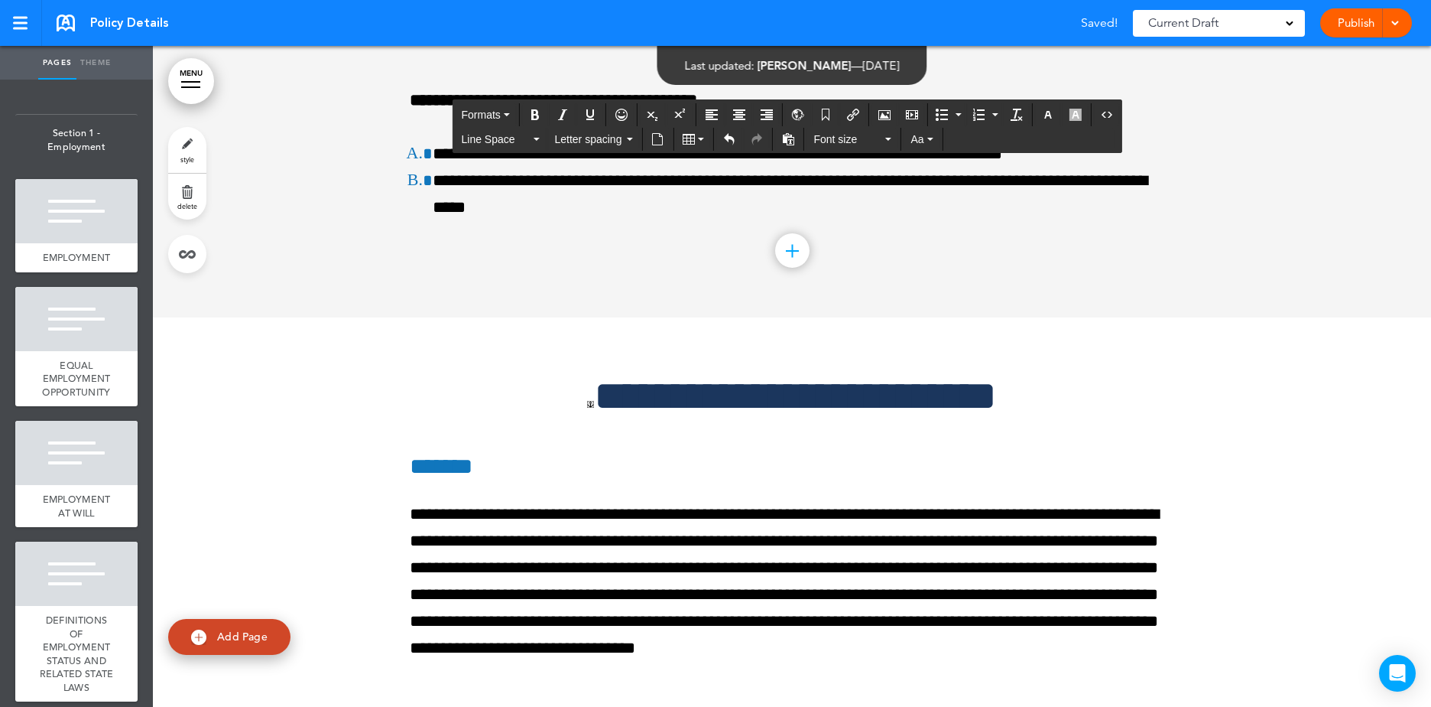
scroll to position [181397, 0]
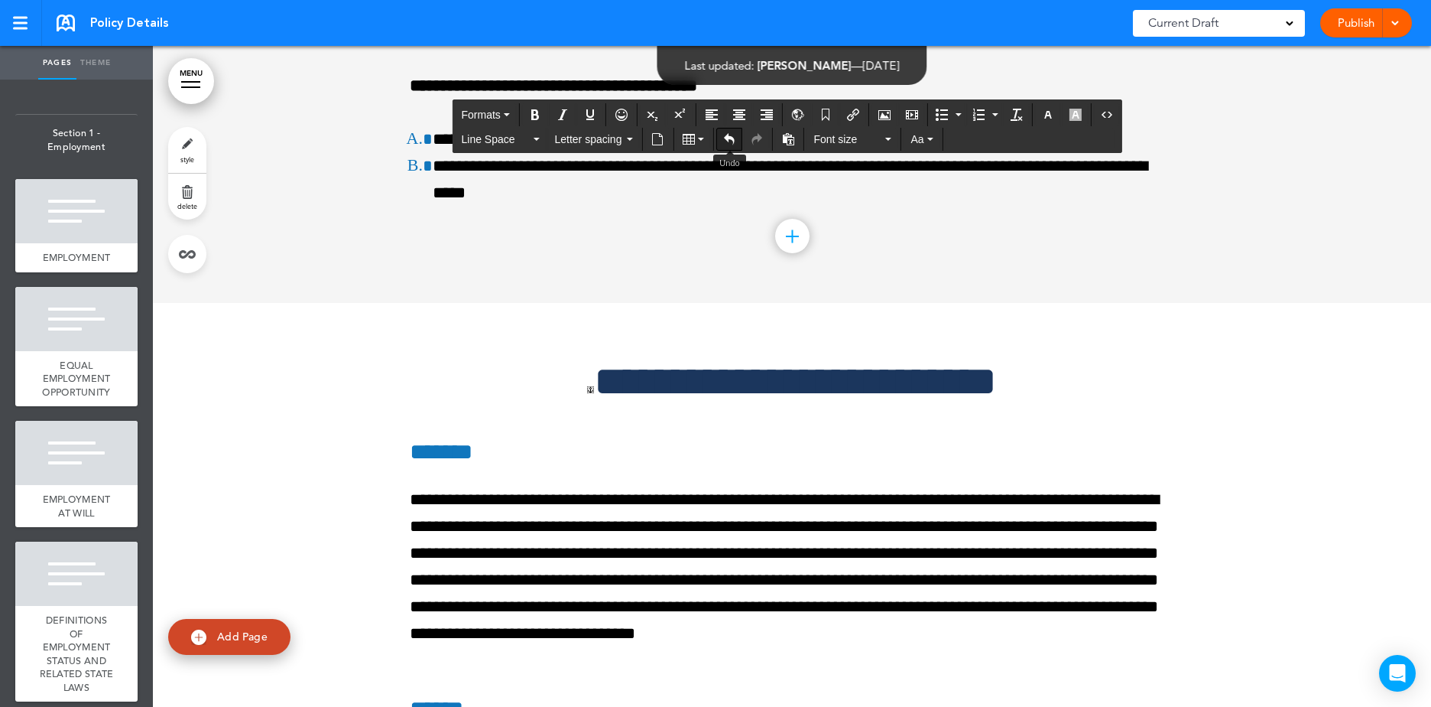
click at [695, 135] on icon "Undo" at bounding box center [729, 139] width 12 height 12
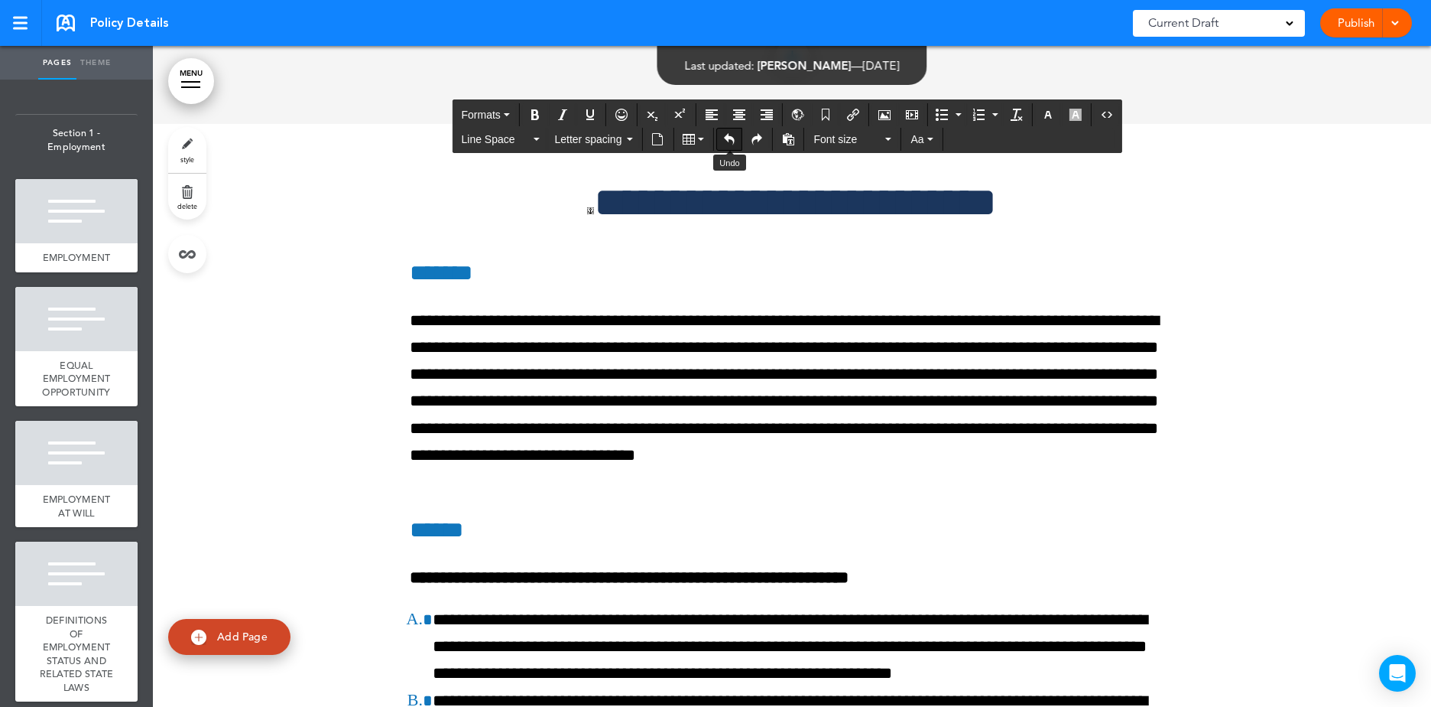
click at [695, 137] on icon "Undo" at bounding box center [729, 139] width 12 height 12
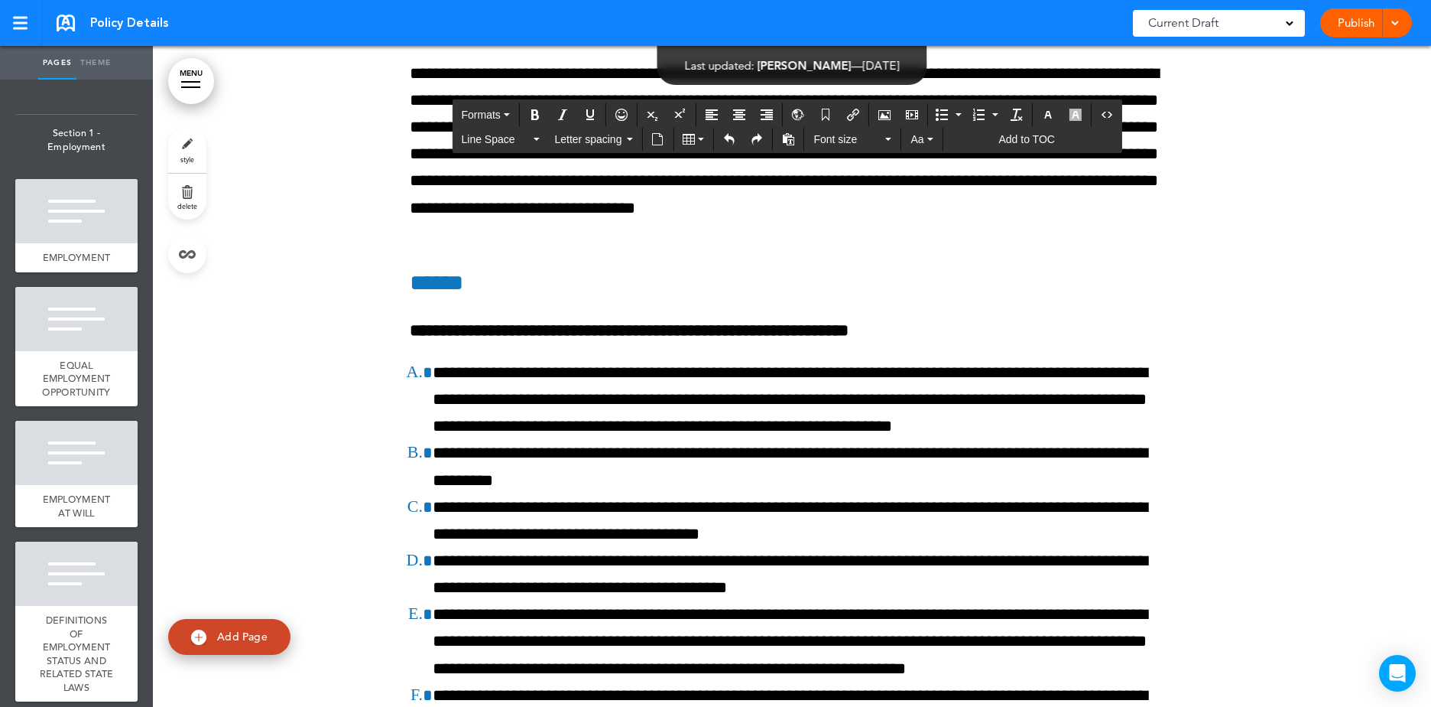
scroll to position [181727, 0]
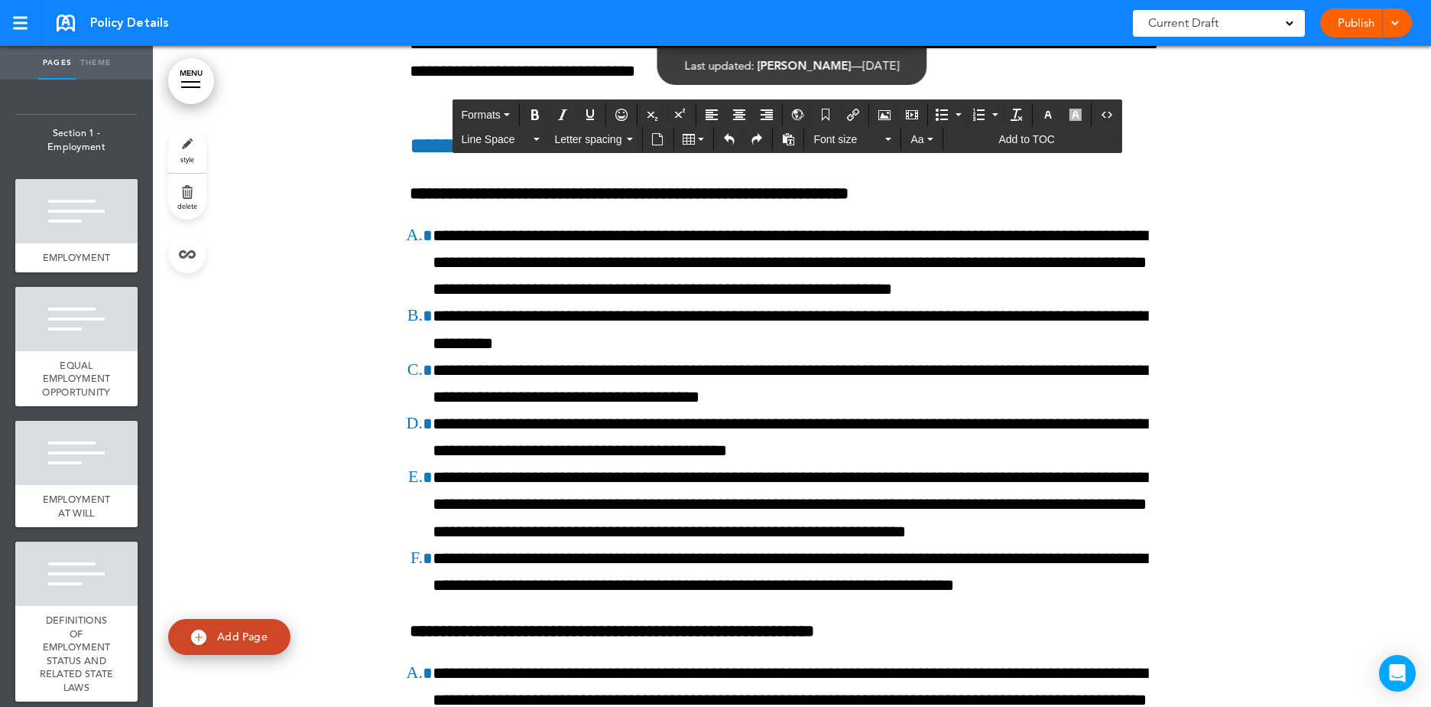
drag, startPoint x: 408, startPoint y: 304, endPoint x: 1031, endPoint y: 352, distance: 624.3
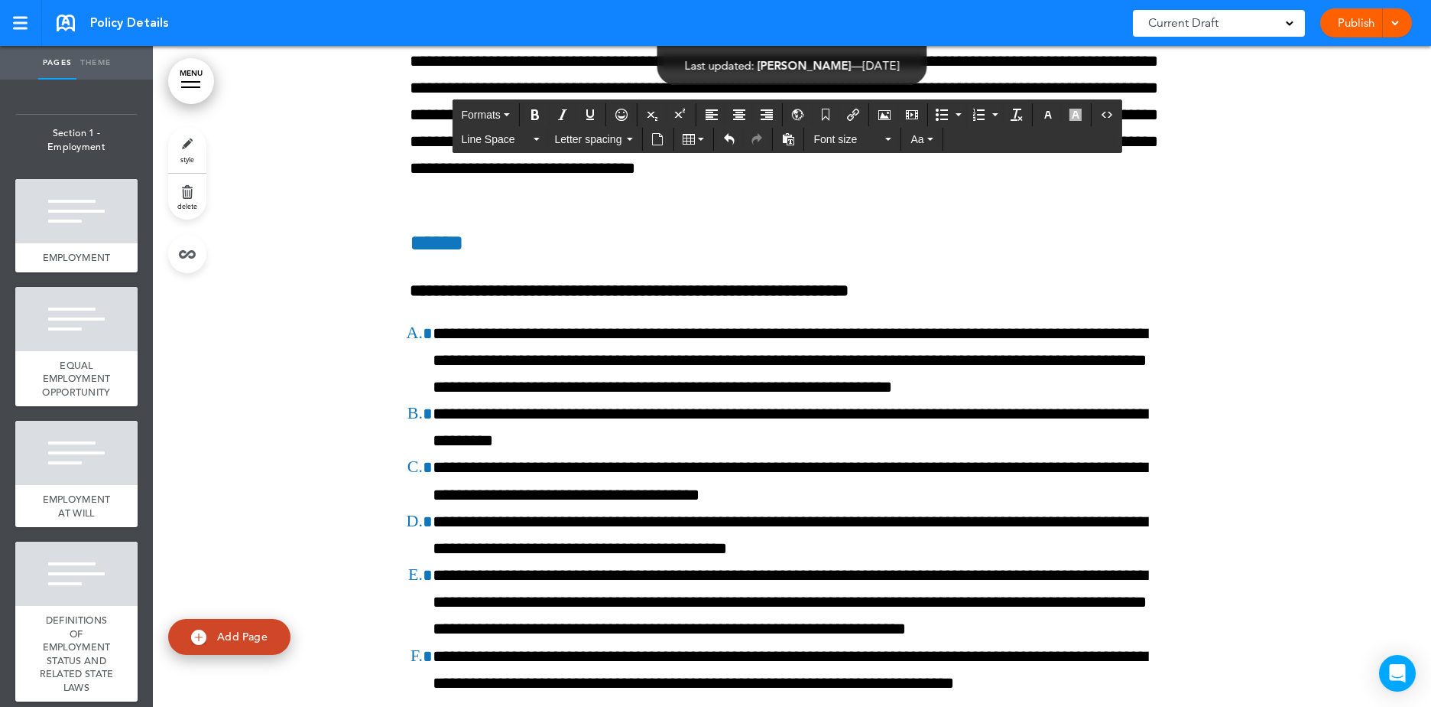
scroll to position [181214, 0]
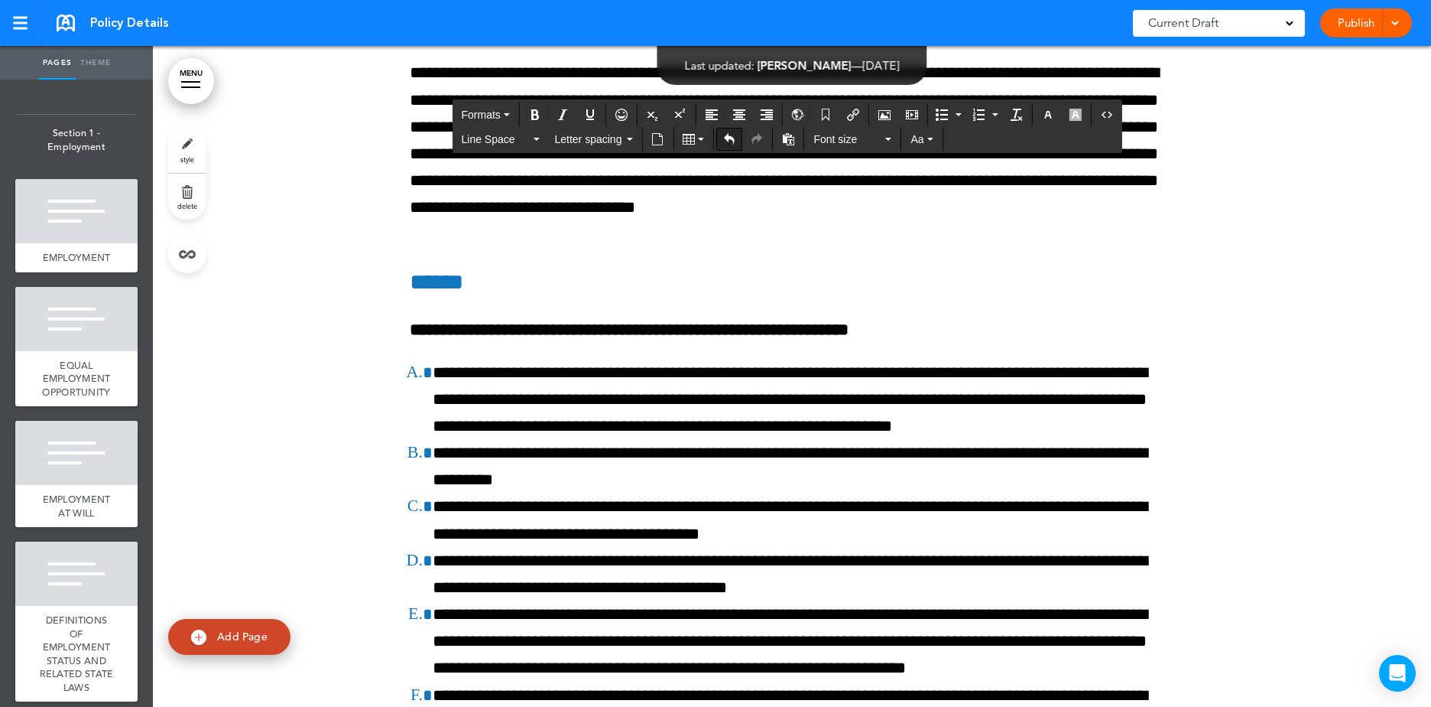
click at [695, 141] on icon "Undo" at bounding box center [729, 139] width 12 height 12
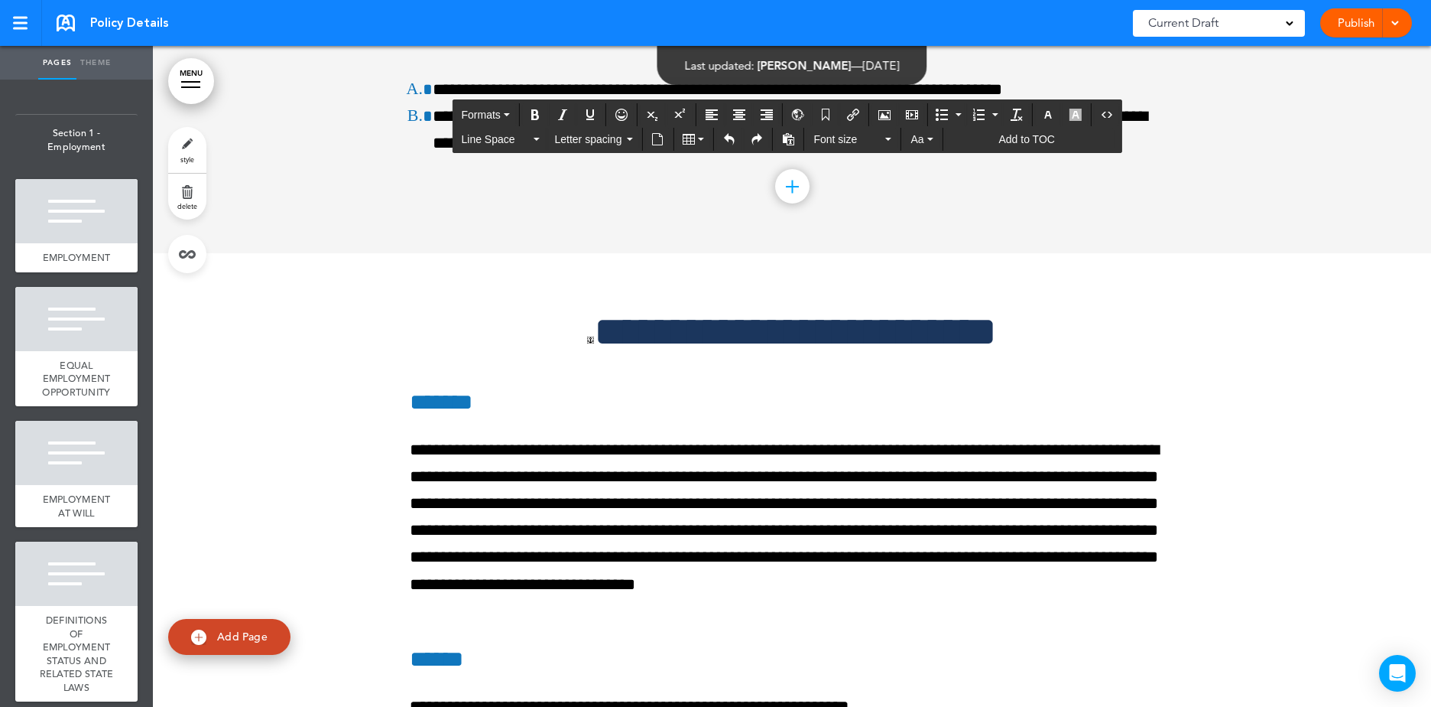
drag, startPoint x: 779, startPoint y: 422, endPoint x: 784, endPoint y: 444, distance: 22.8
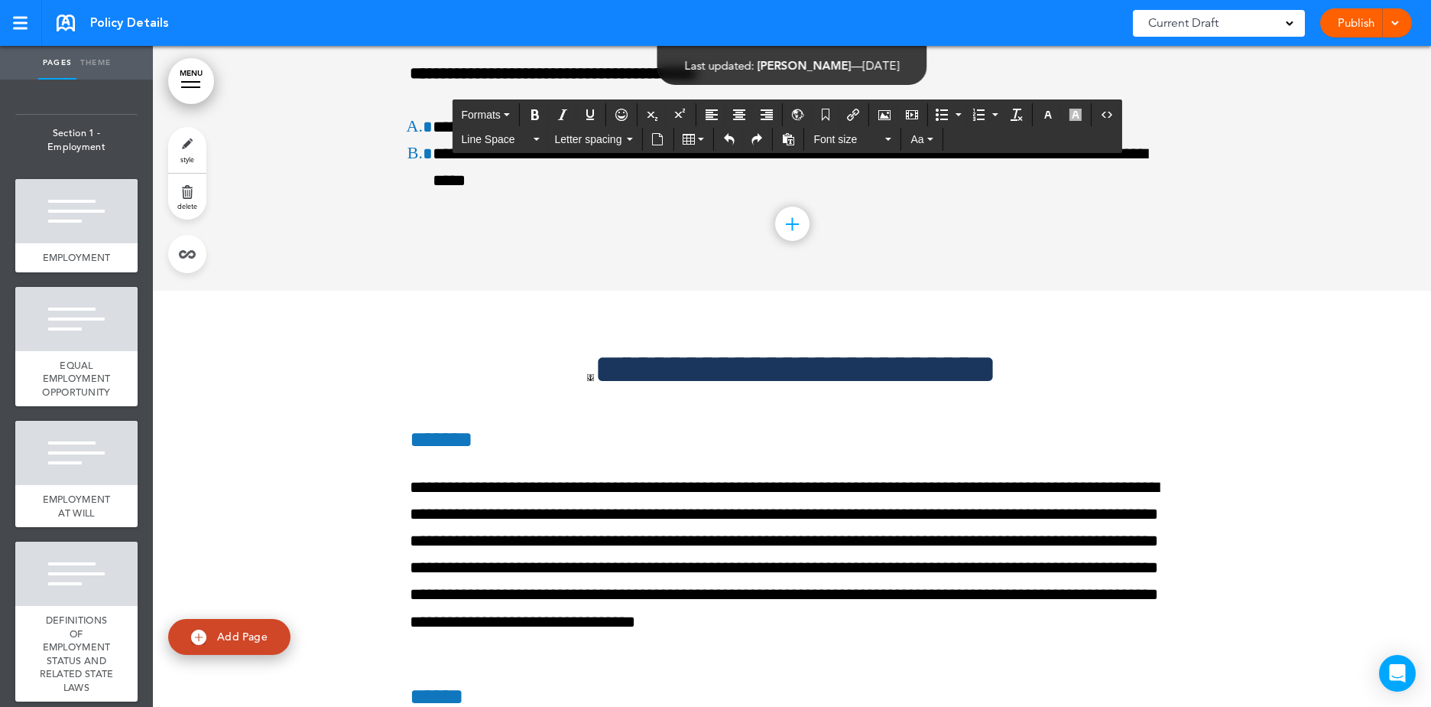
scroll to position [181138, 0]
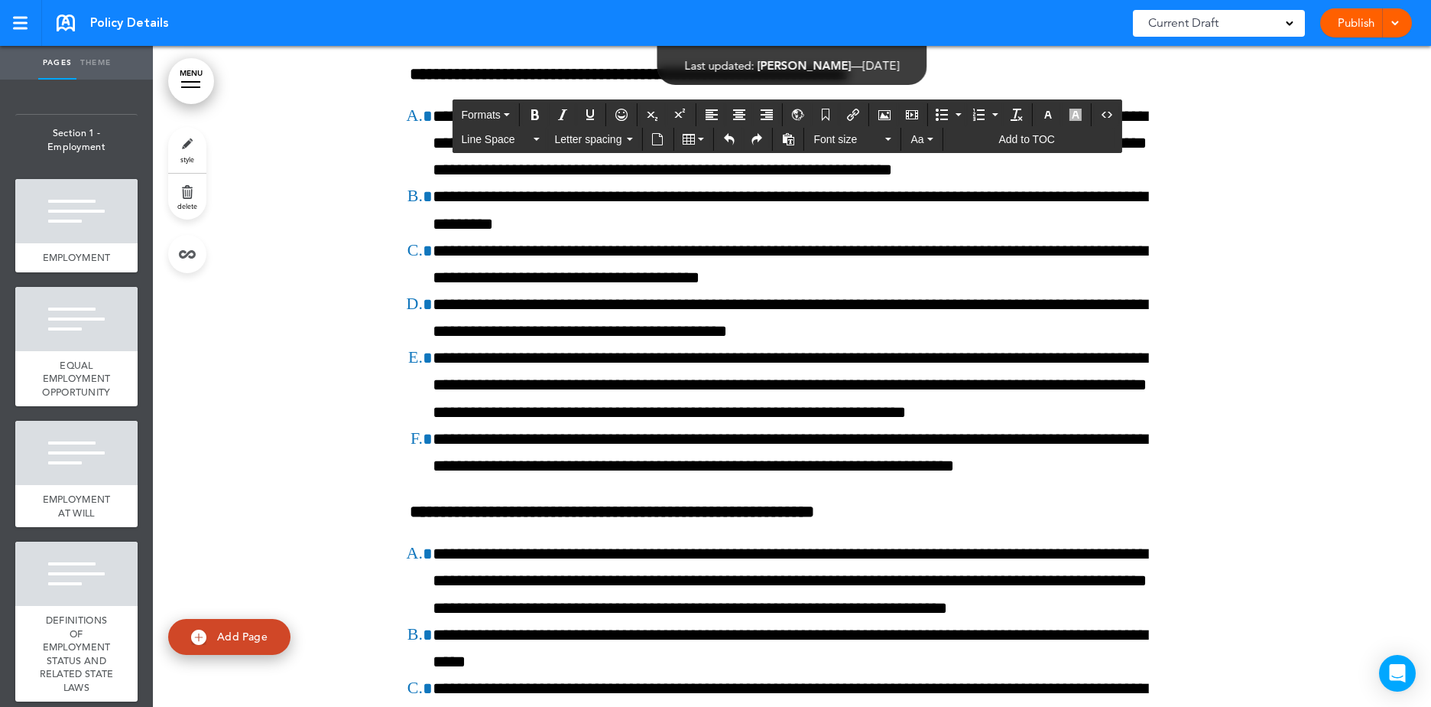
scroll to position [181862, 0]
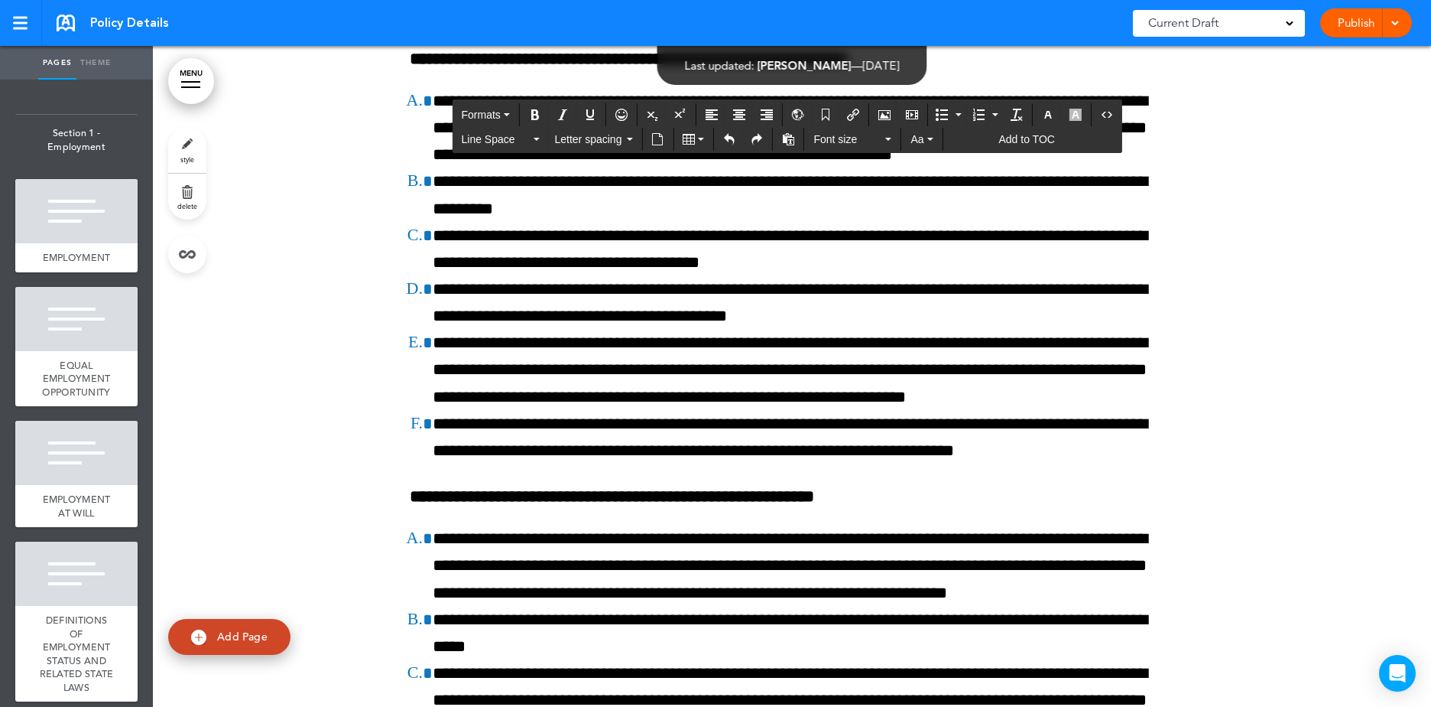
drag, startPoint x: 409, startPoint y: 565, endPoint x: 1074, endPoint y: 227, distance: 745.5
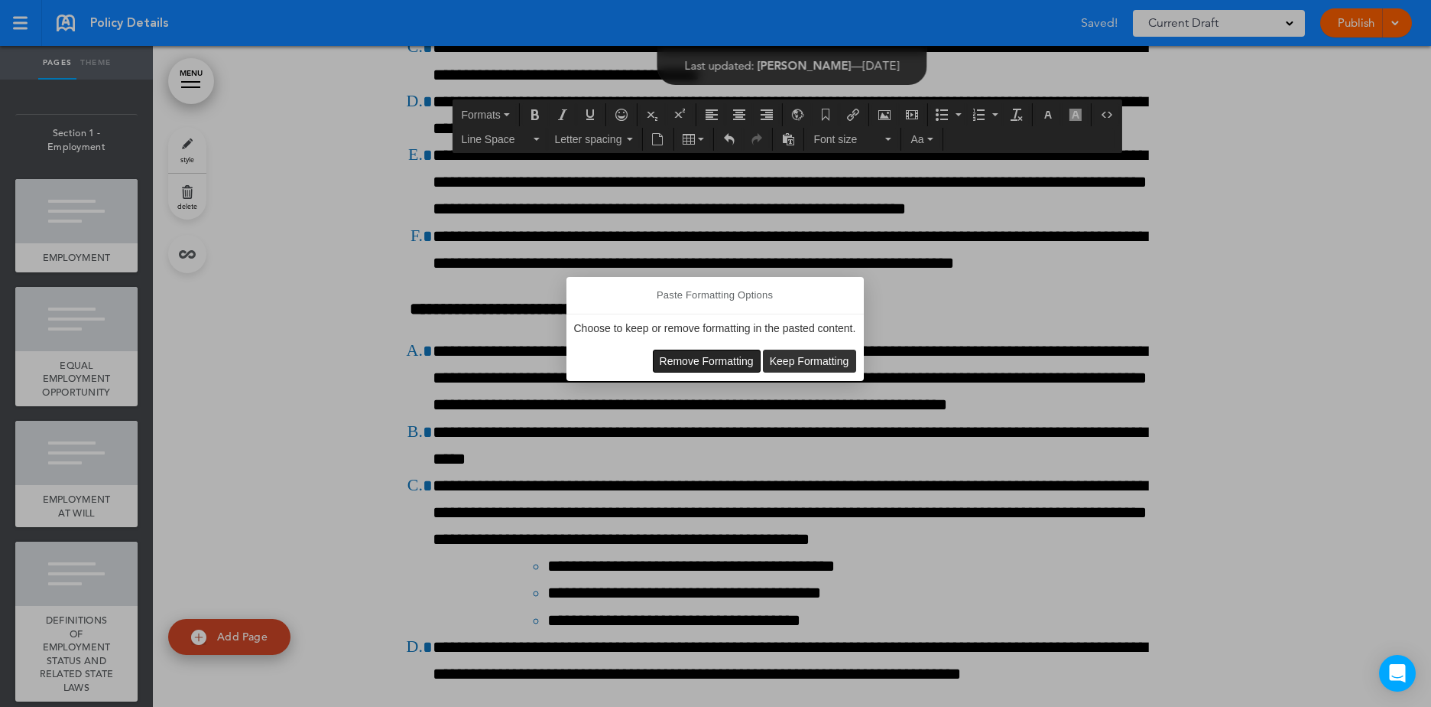
click at [680, 353] on button "Remove Formatting" at bounding box center [707, 360] width 106 height 21
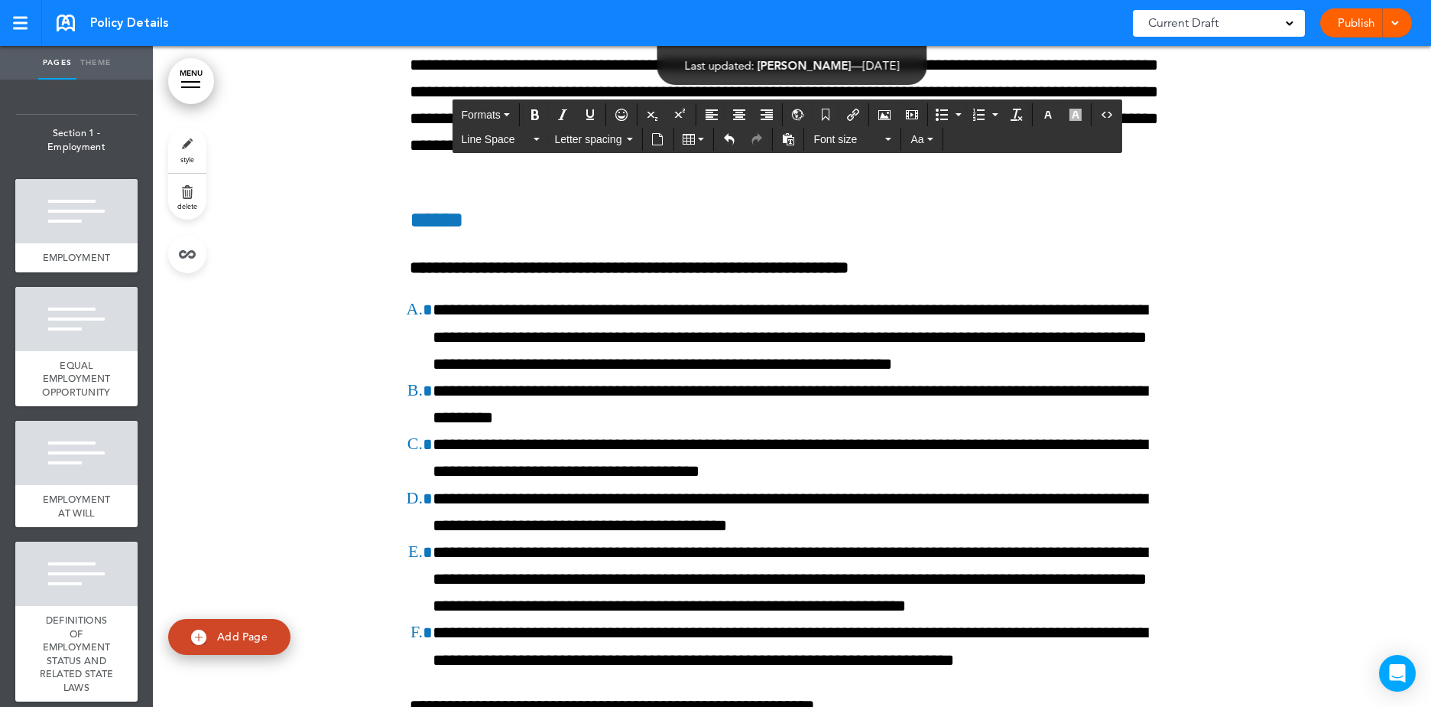
scroll to position [181979, 0]
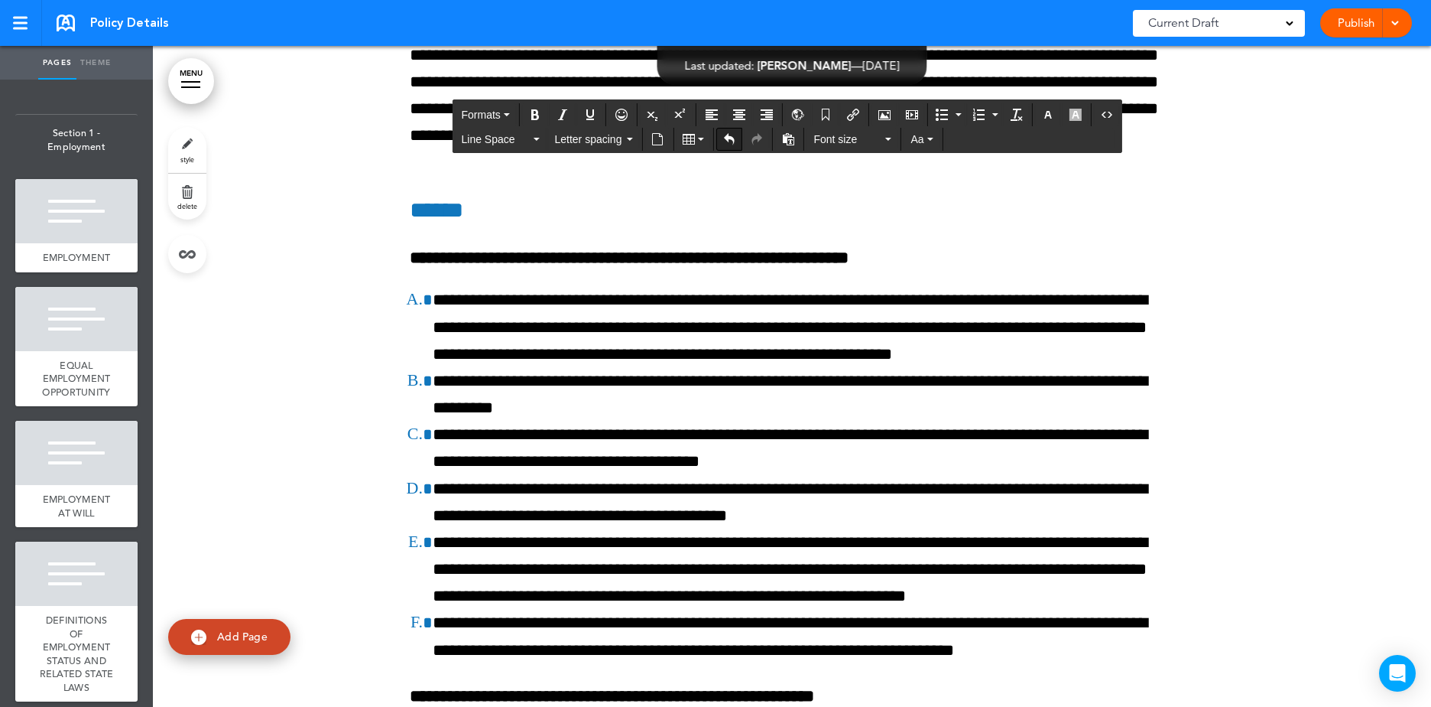
click at [695, 133] on icon "Undo" at bounding box center [729, 139] width 12 height 12
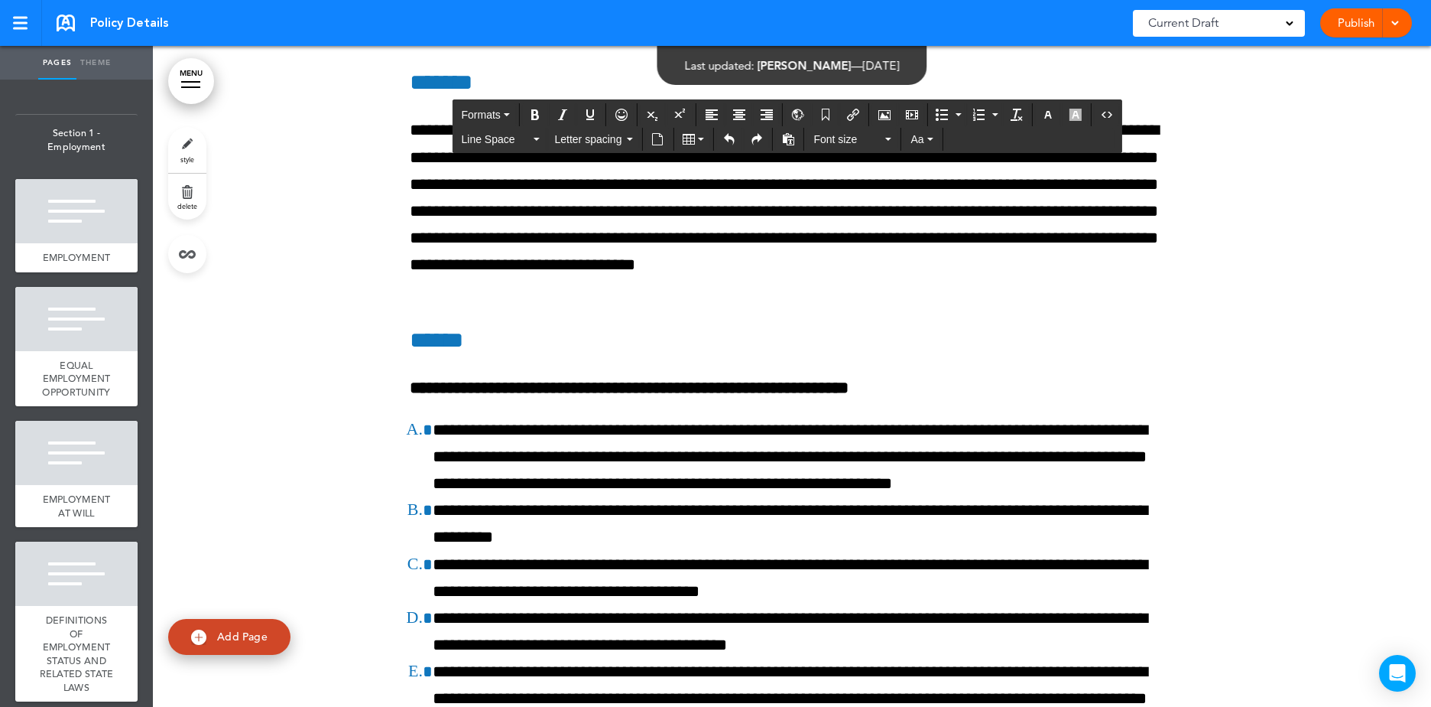
scroll to position [181138, 0]
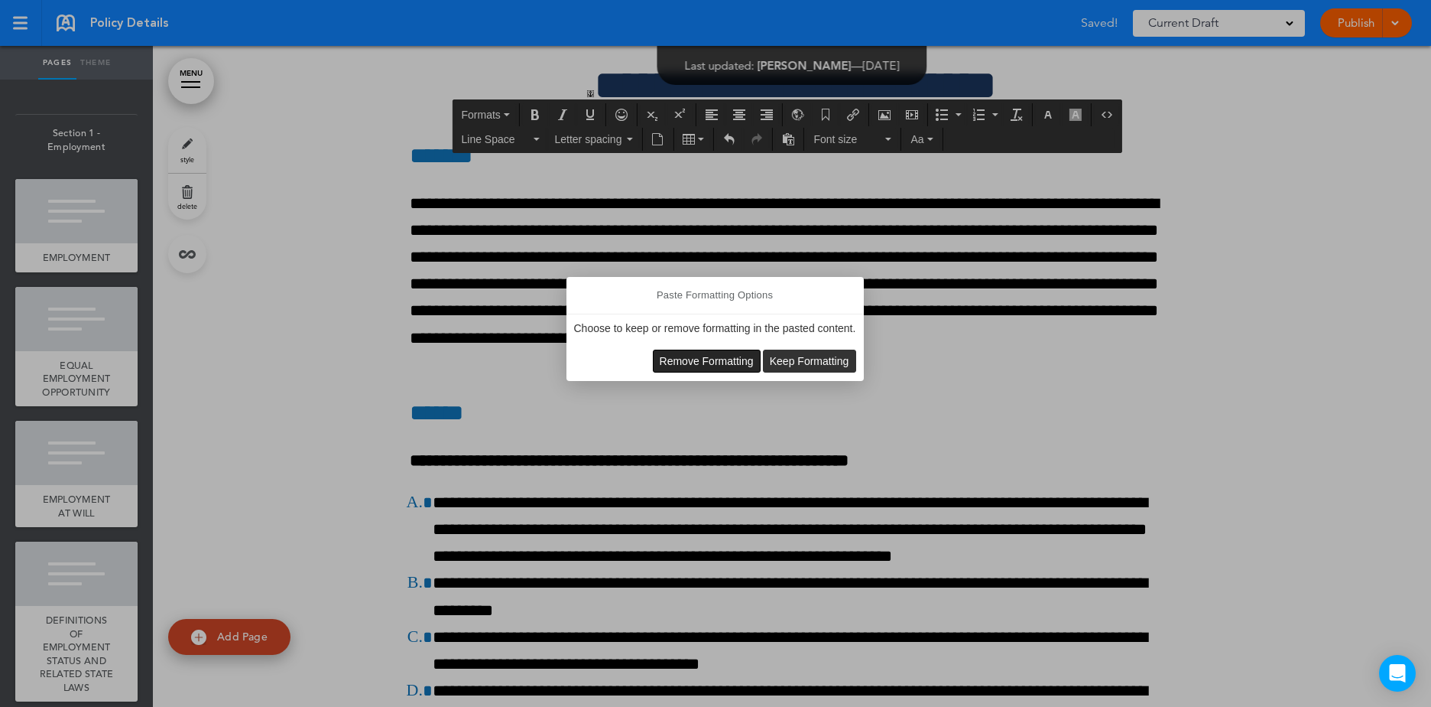
click at [695, 362] on span "Remove Formatting" at bounding box center [707, 361] width 94 height 12
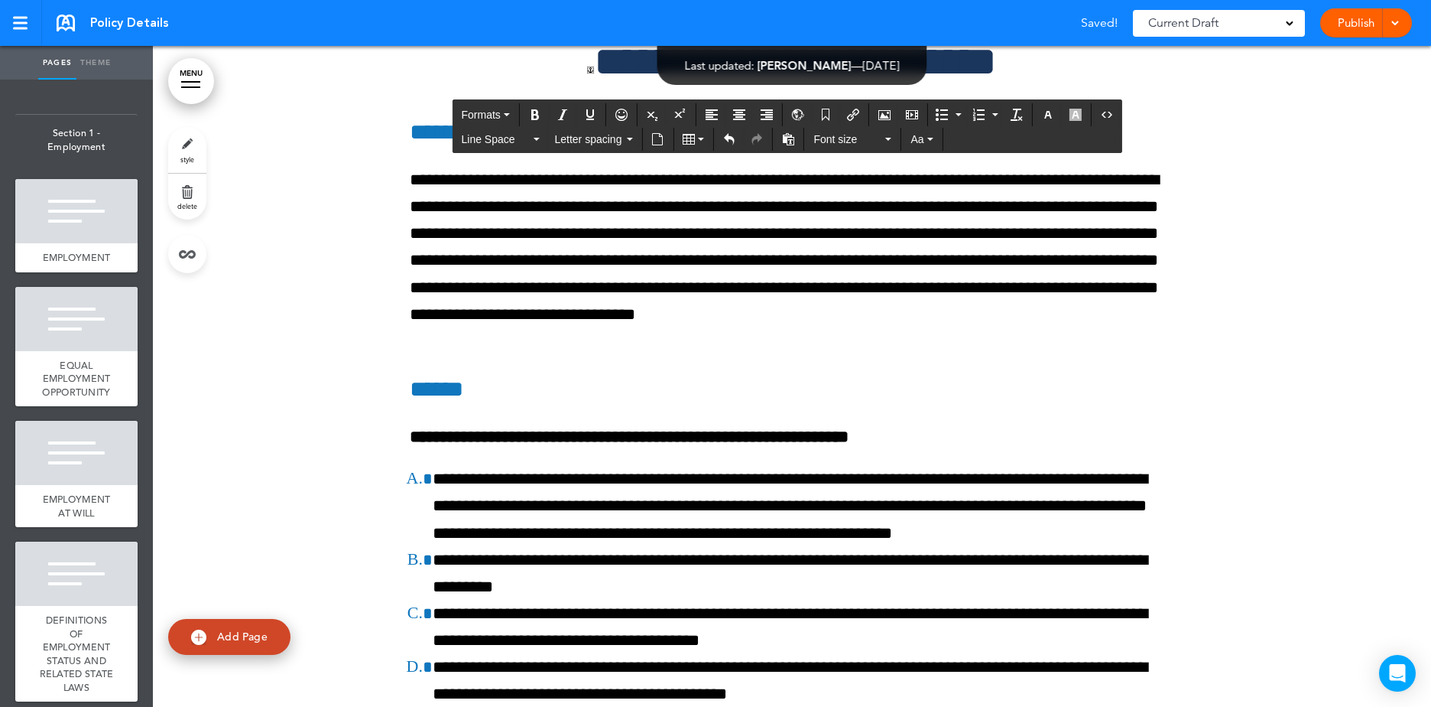
scroll to position [181826, 0]
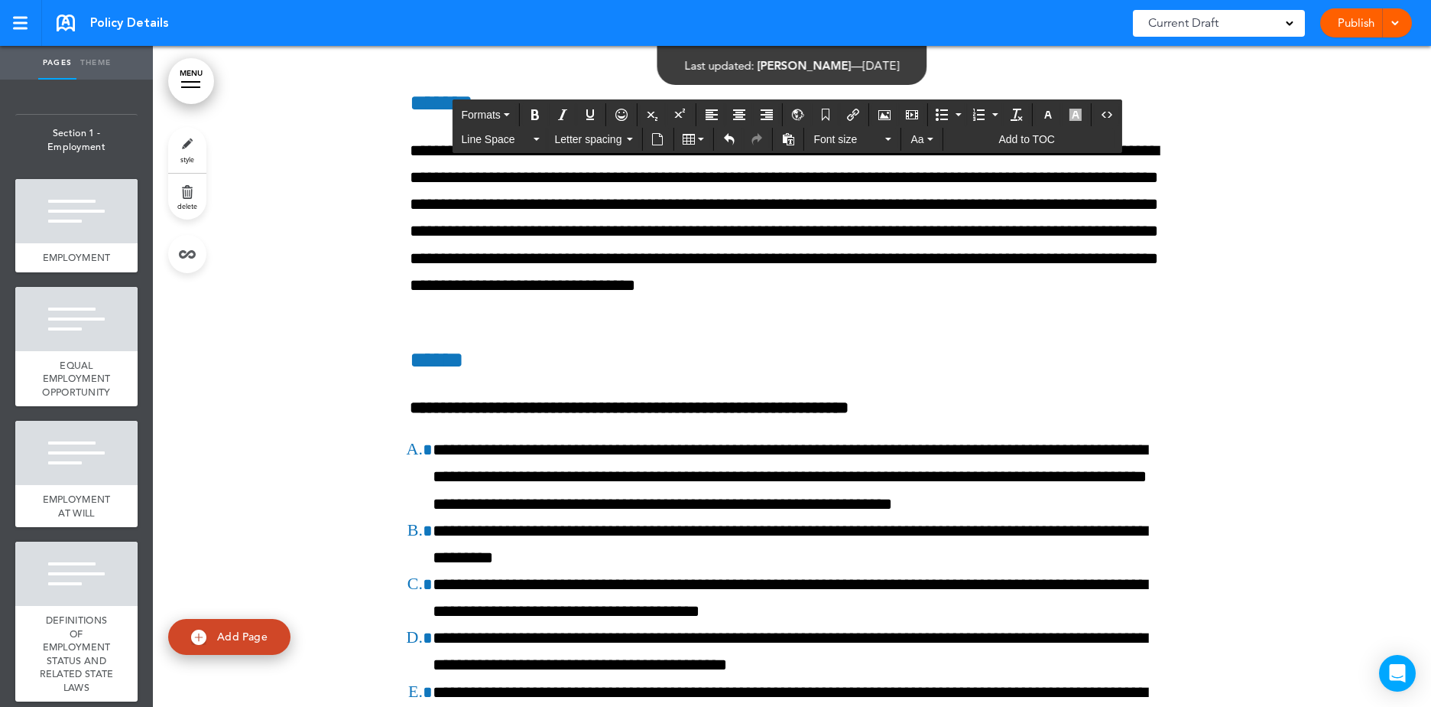
drag, startPoint x: 648, startPoint y: 526, endPoint x: 406, endPoint y: 480, distance: 245.9
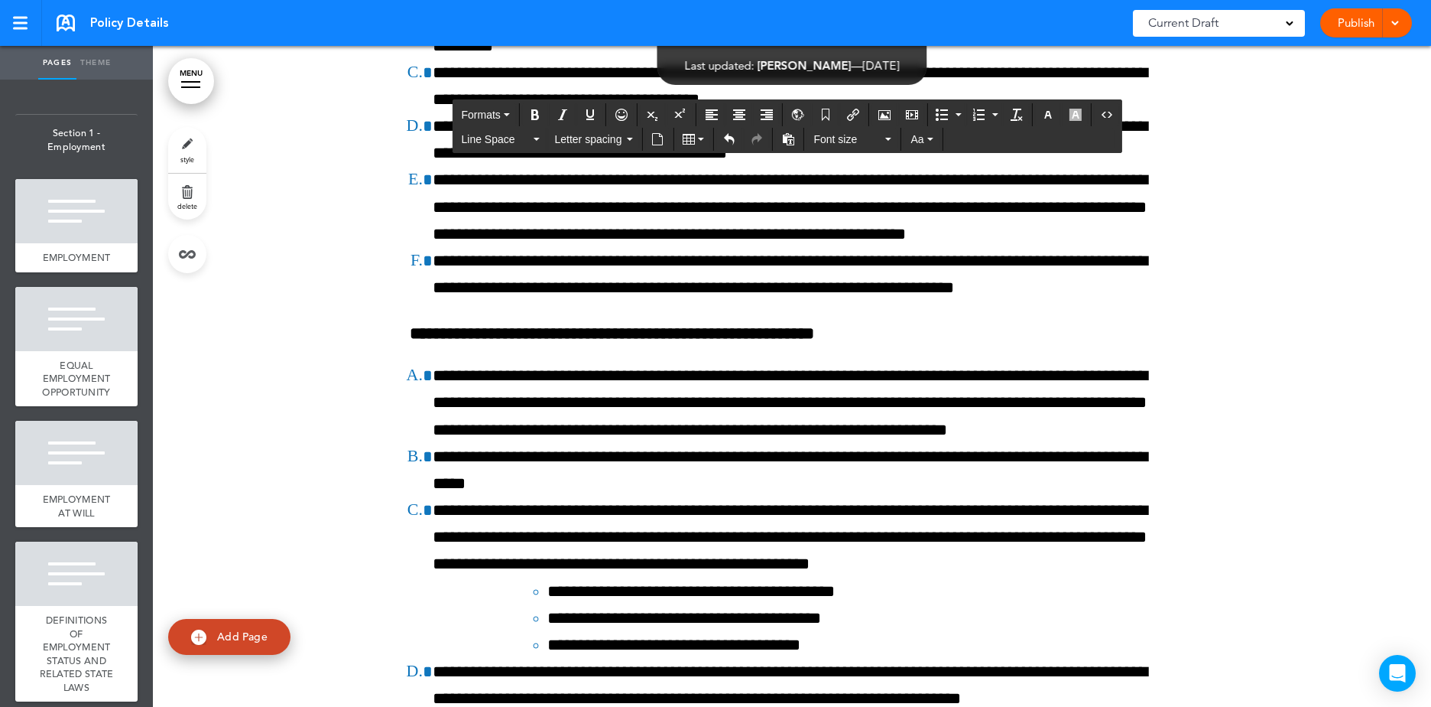
scroll to position [182208, 0]
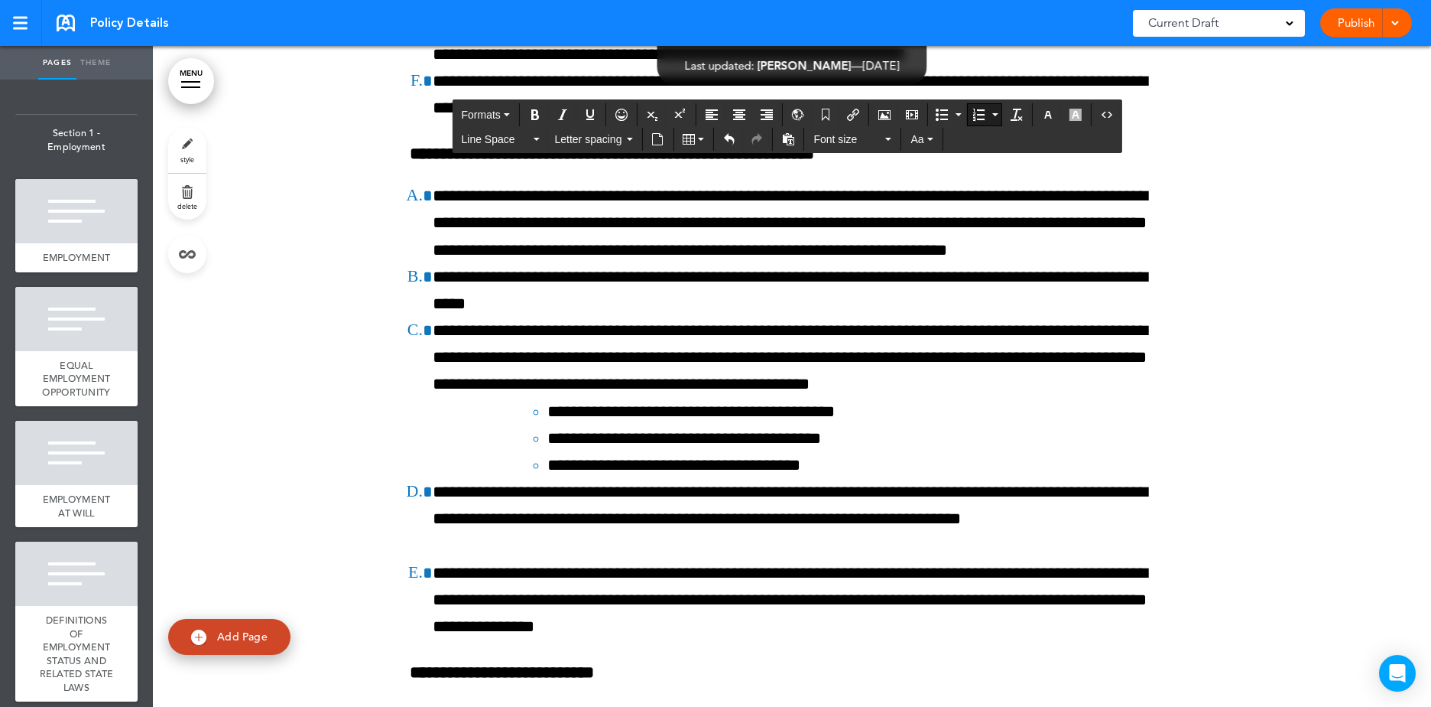
scroll to position [182438, 0]
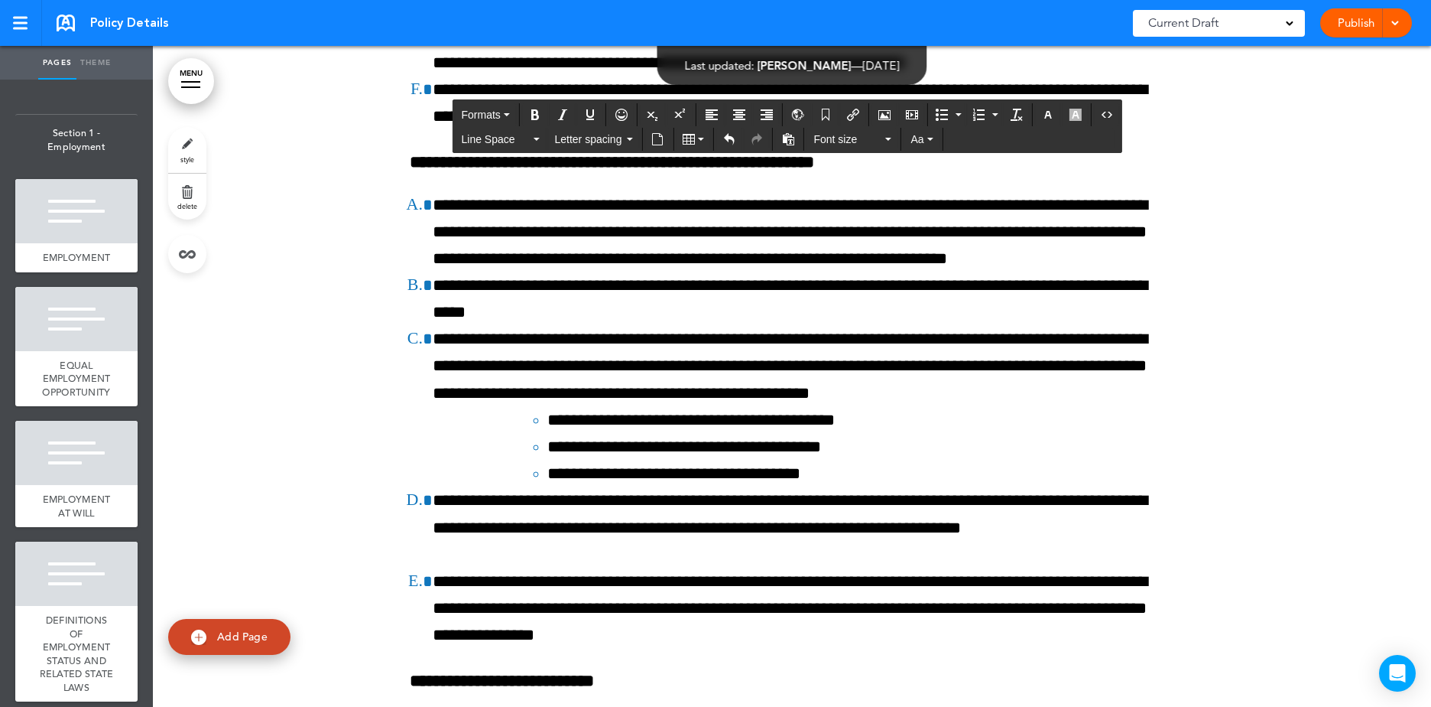
scroll to position [182361, 0]
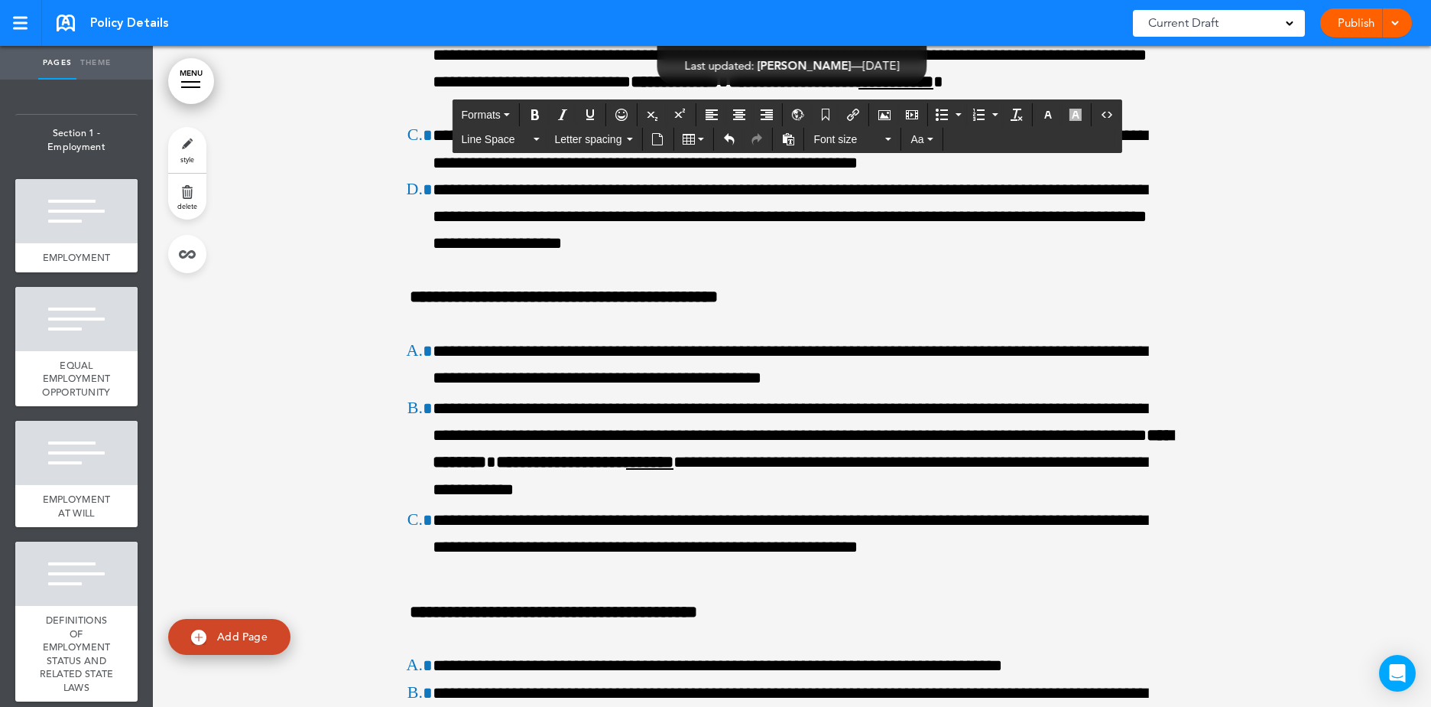
scroll to position [180832, 0]
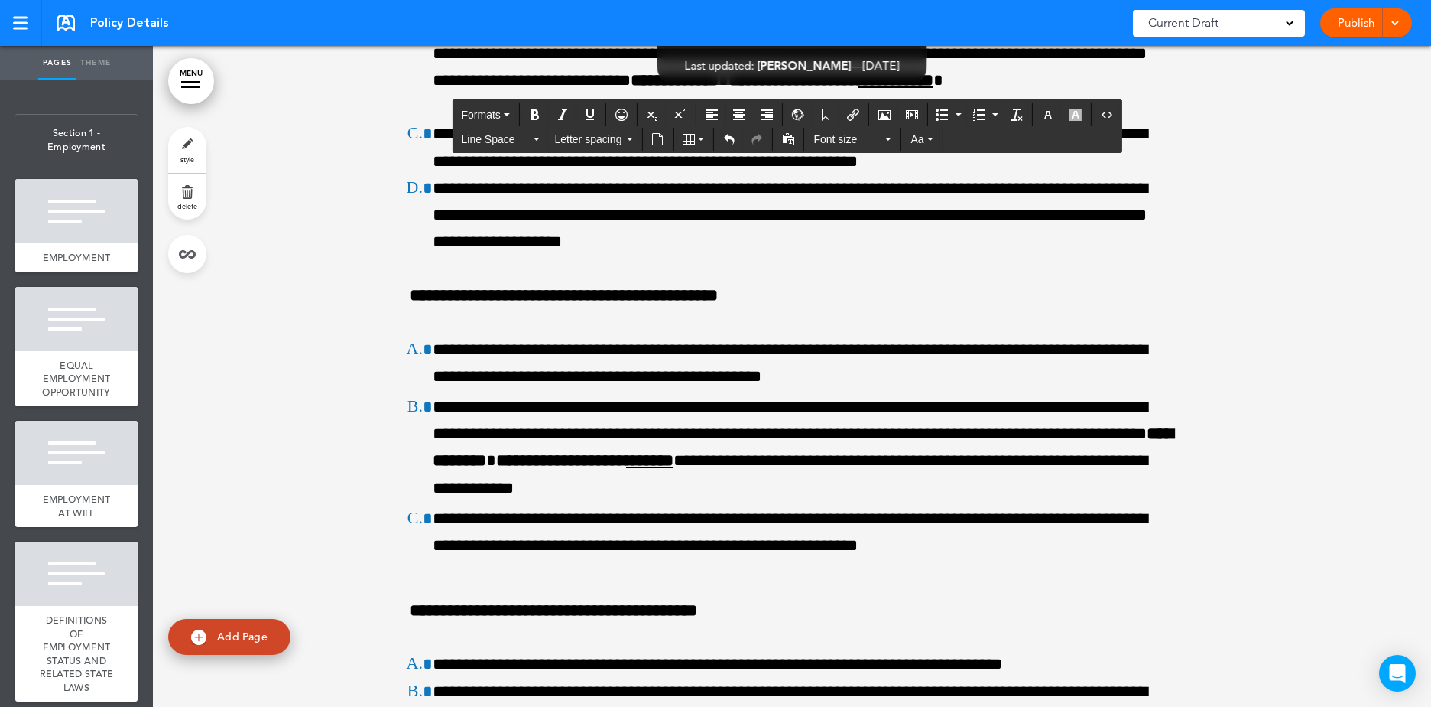
drag, startPoint x: 421, startPoint y: 532, endPoint x: 434, endPoint y: 525, distance: 14.0
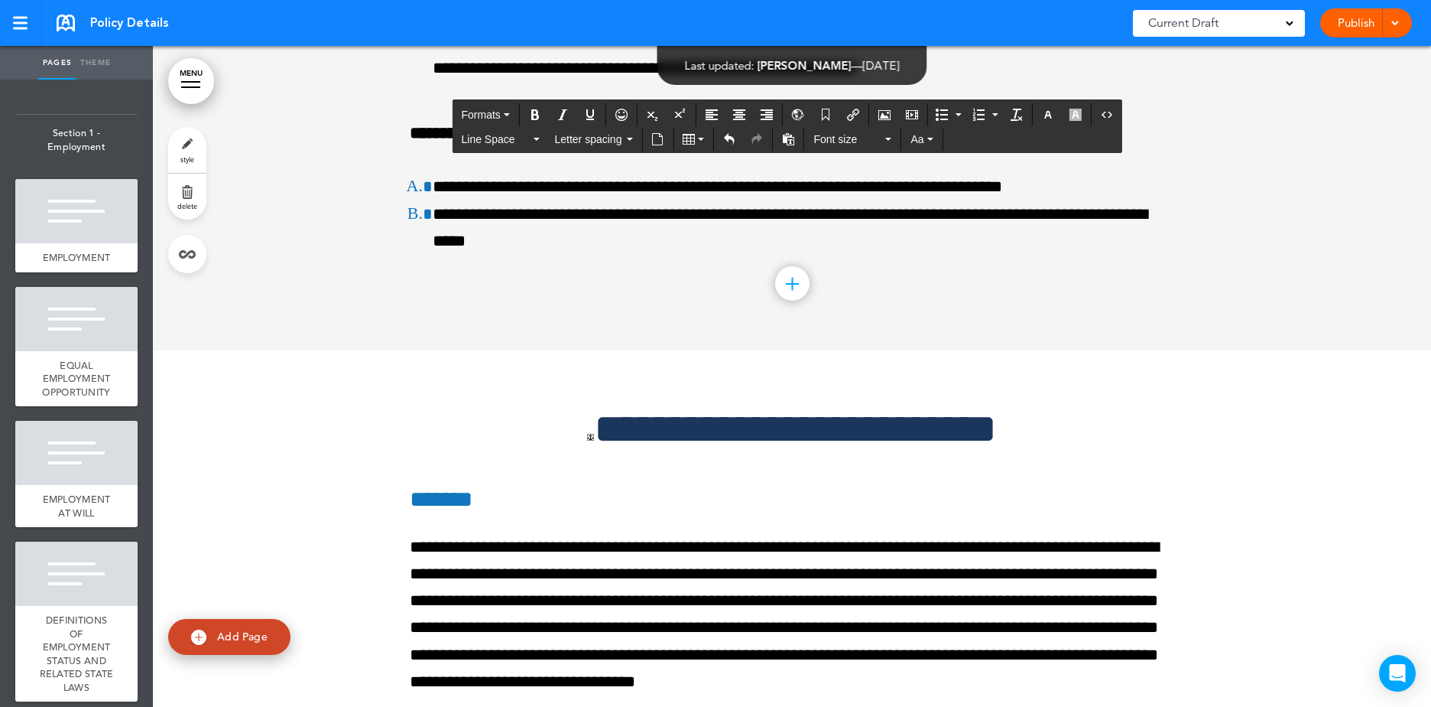
scroll to position [181291, 0]
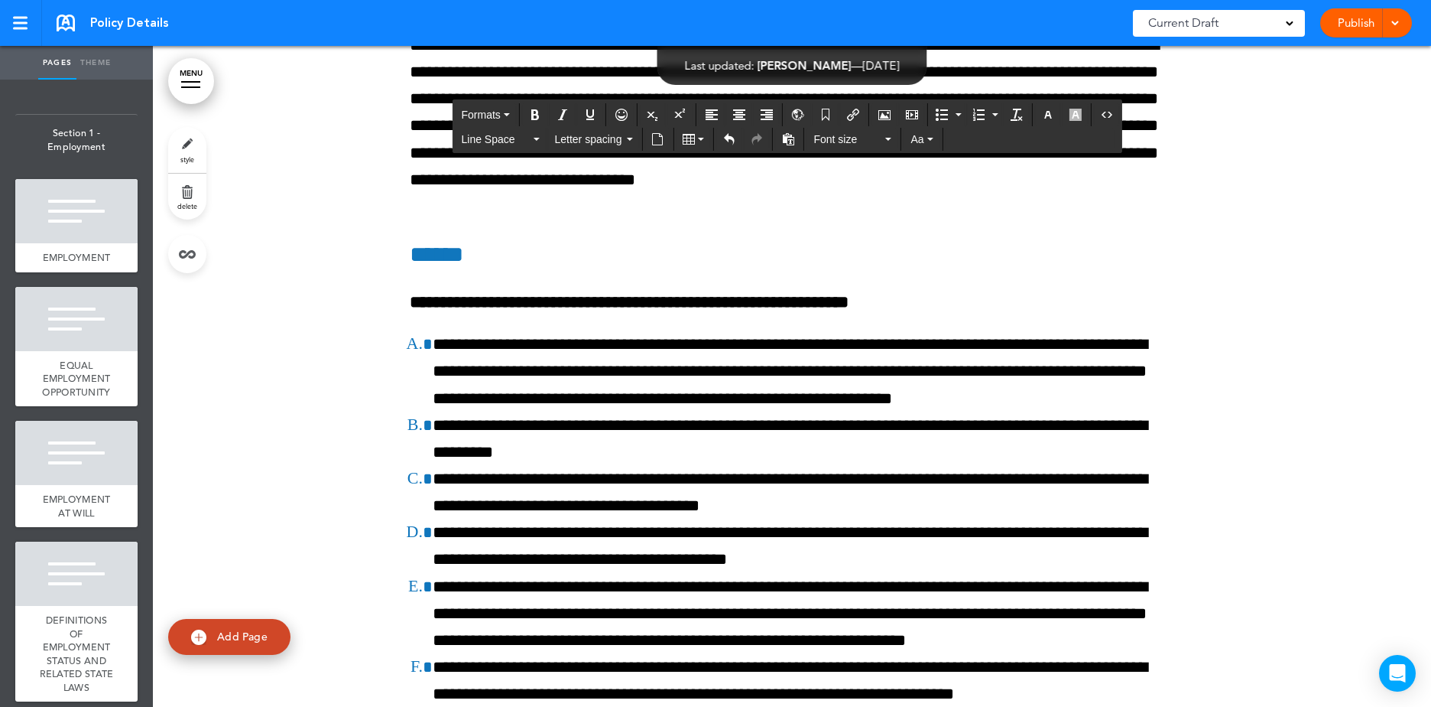
scroll to position [181826, 0]
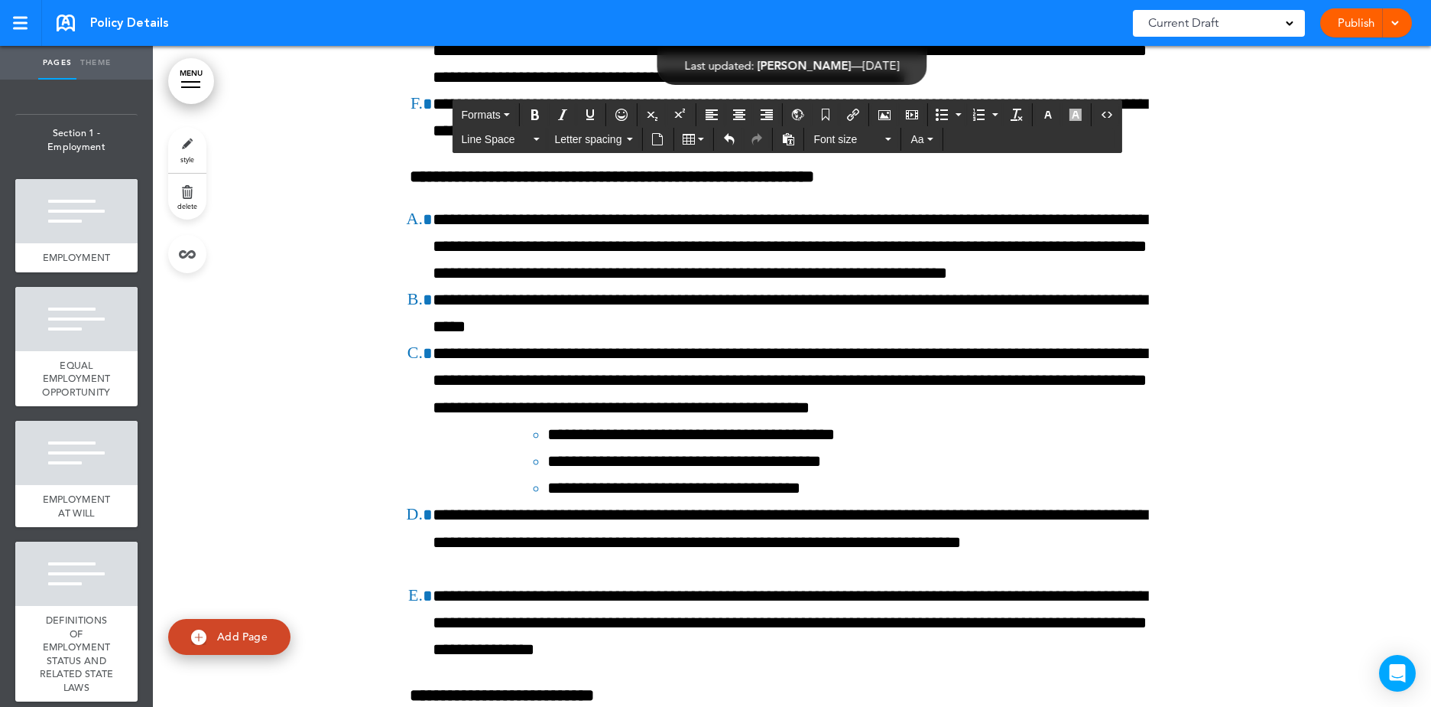
scroll to position [182285, 0]
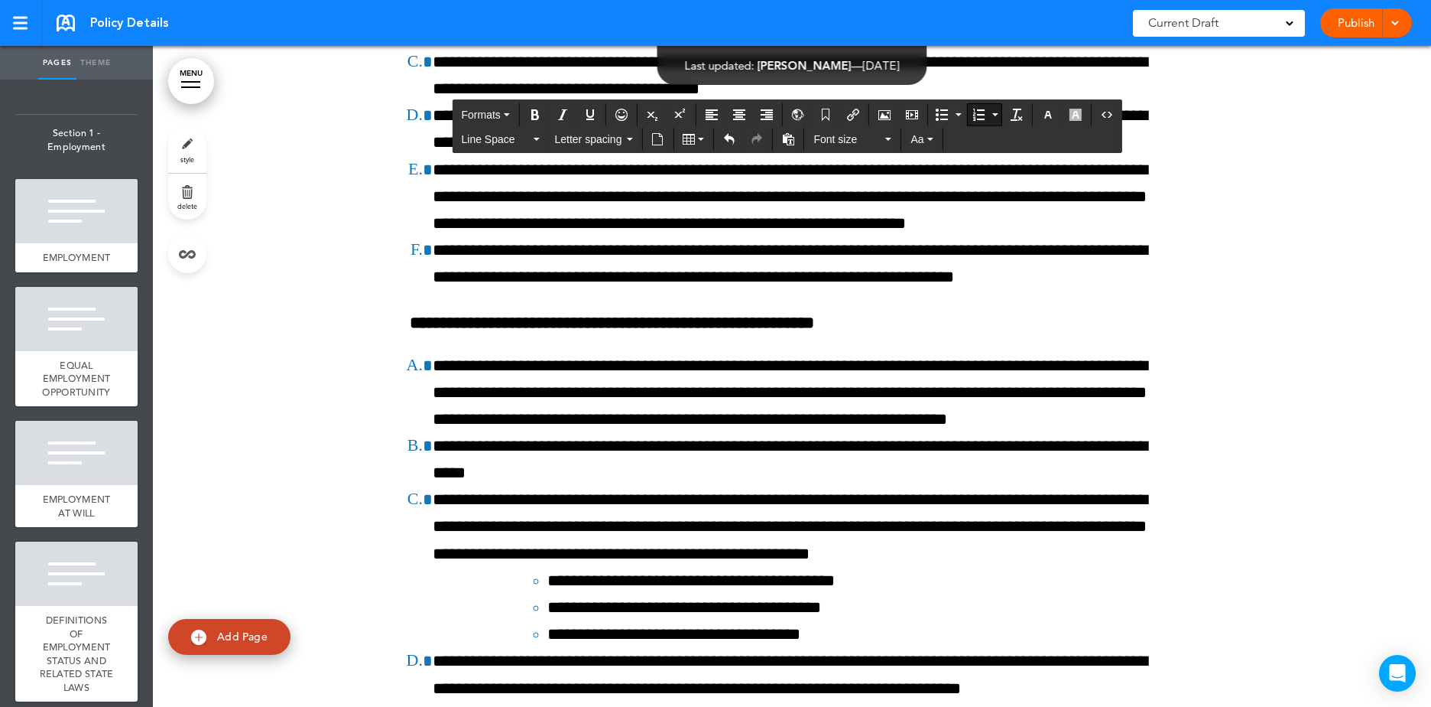
scroll to position [182055, 0]
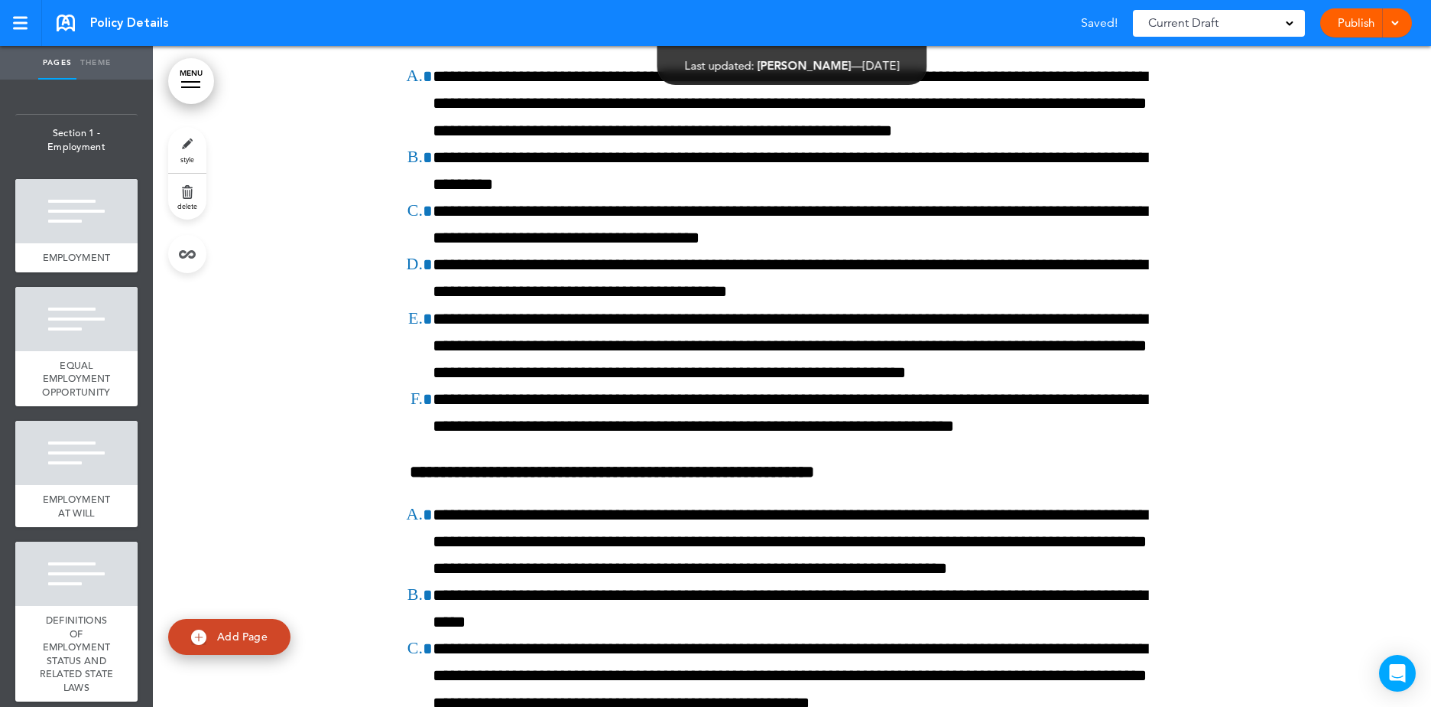
click at [695, 21] on div at bounding box center [1392, 22] width 15 height 29
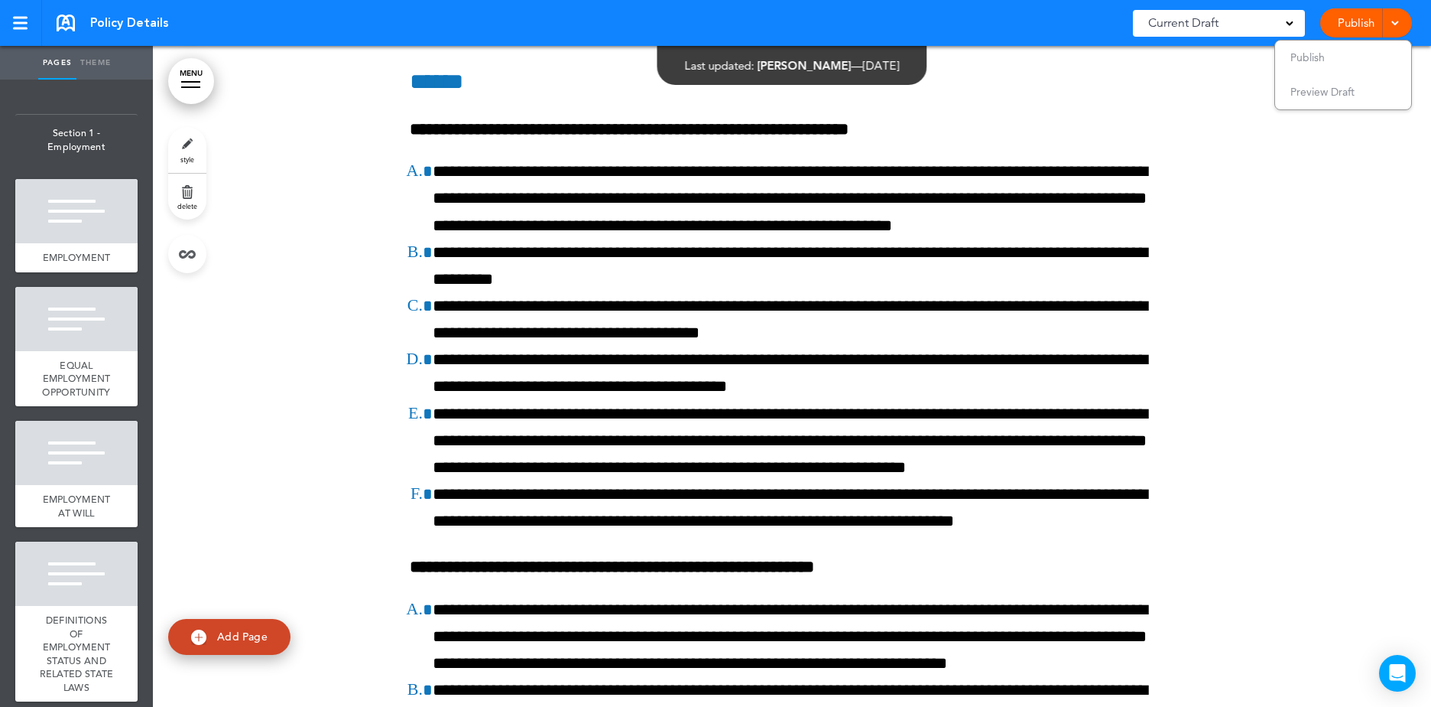
scroll to position [181902, 0]
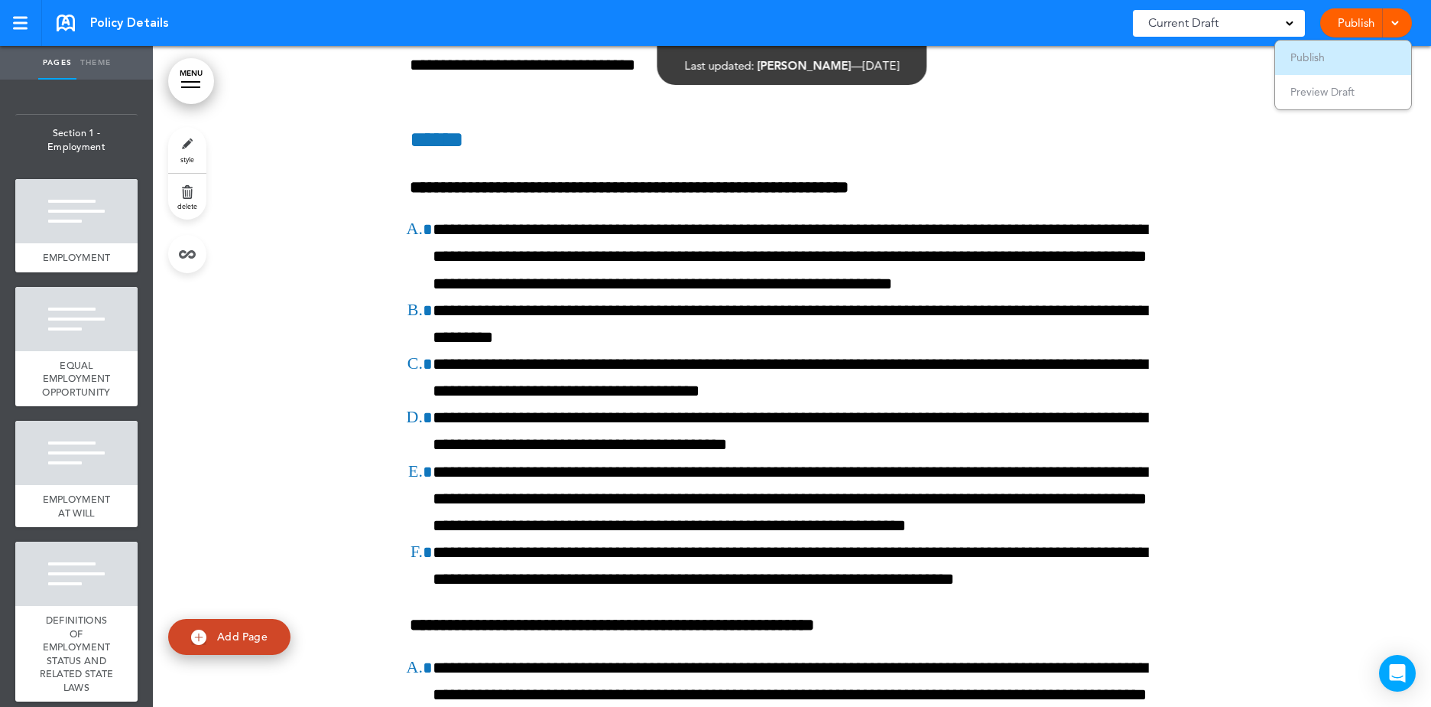
click at [695, 57] on span "Publish" at bounding box center [1308, 57] width 34 height 14
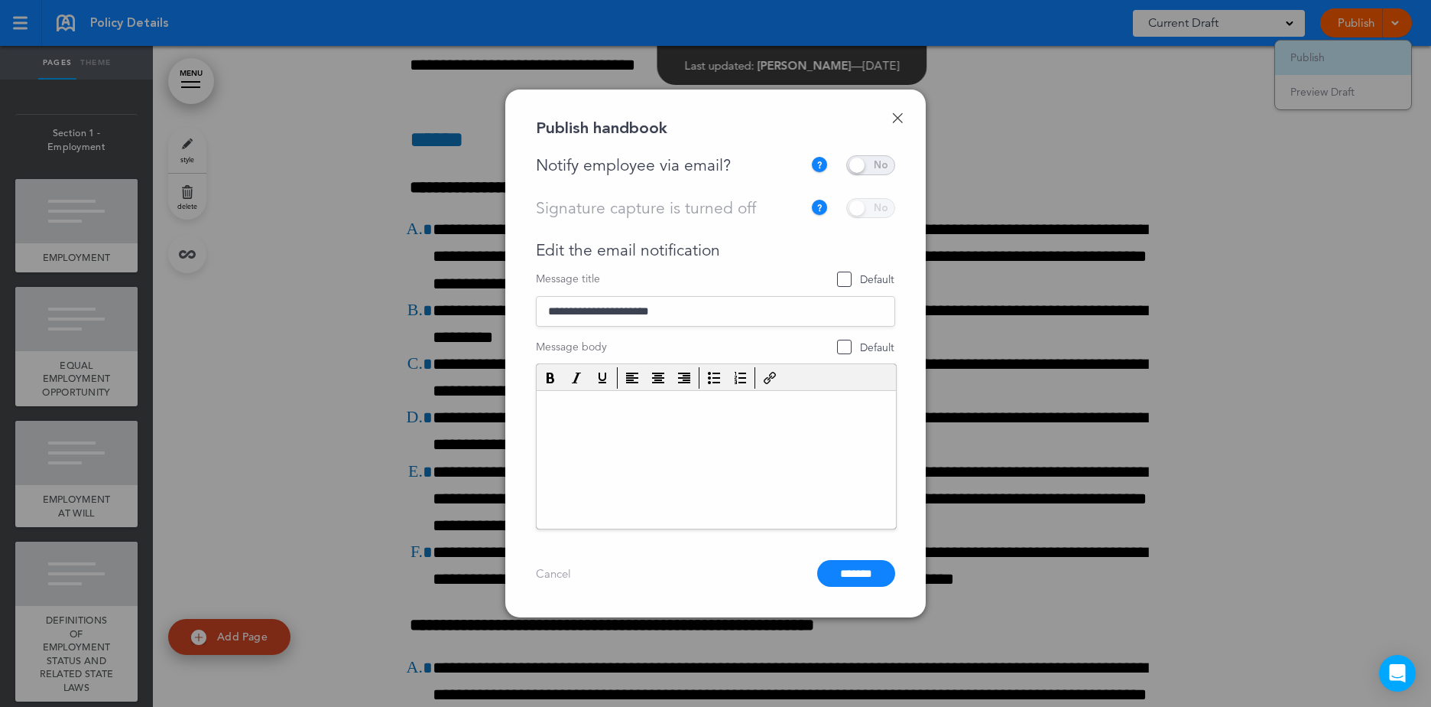
scroll to position [0, 0]
click at [695, 164] on span at bounding box center [870, 165] width 49 height 20
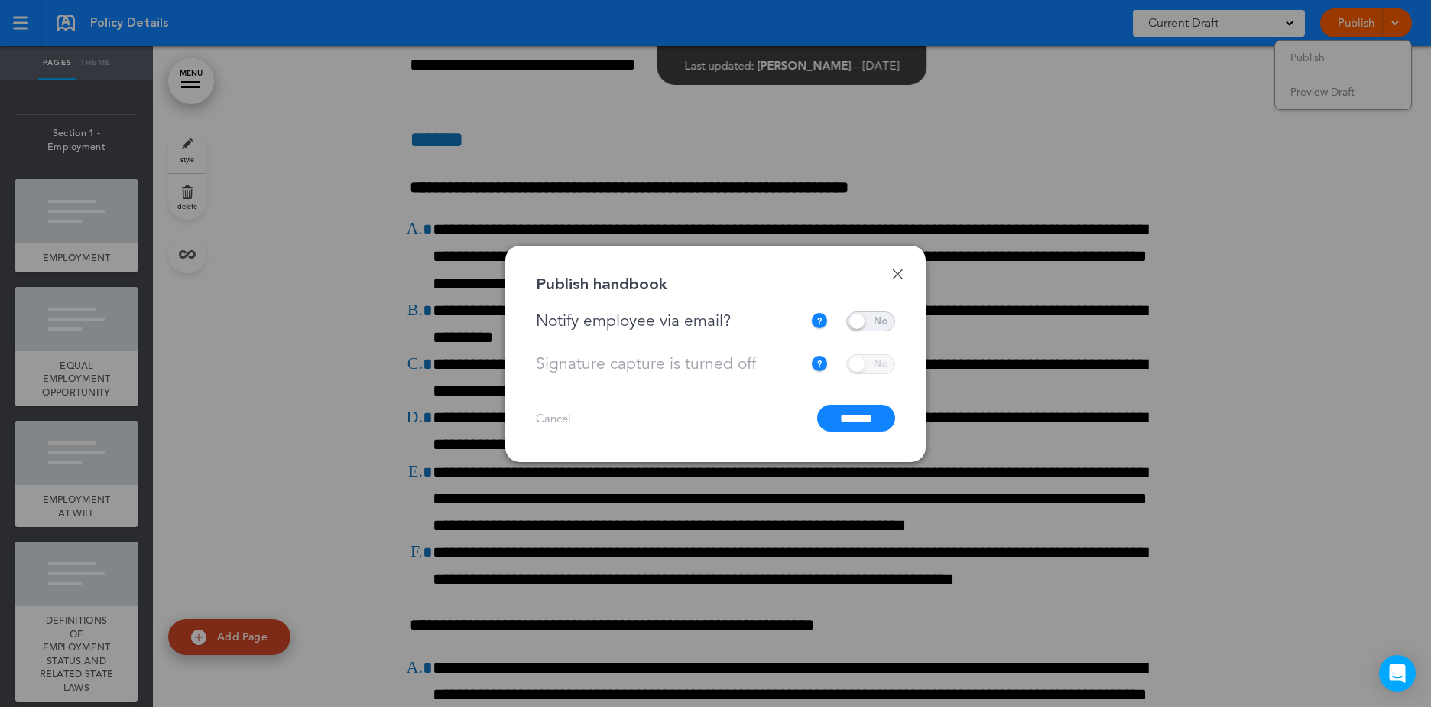
click at [695, 414] on input "*******" at bounding box center [856, 417] width 78 height 27
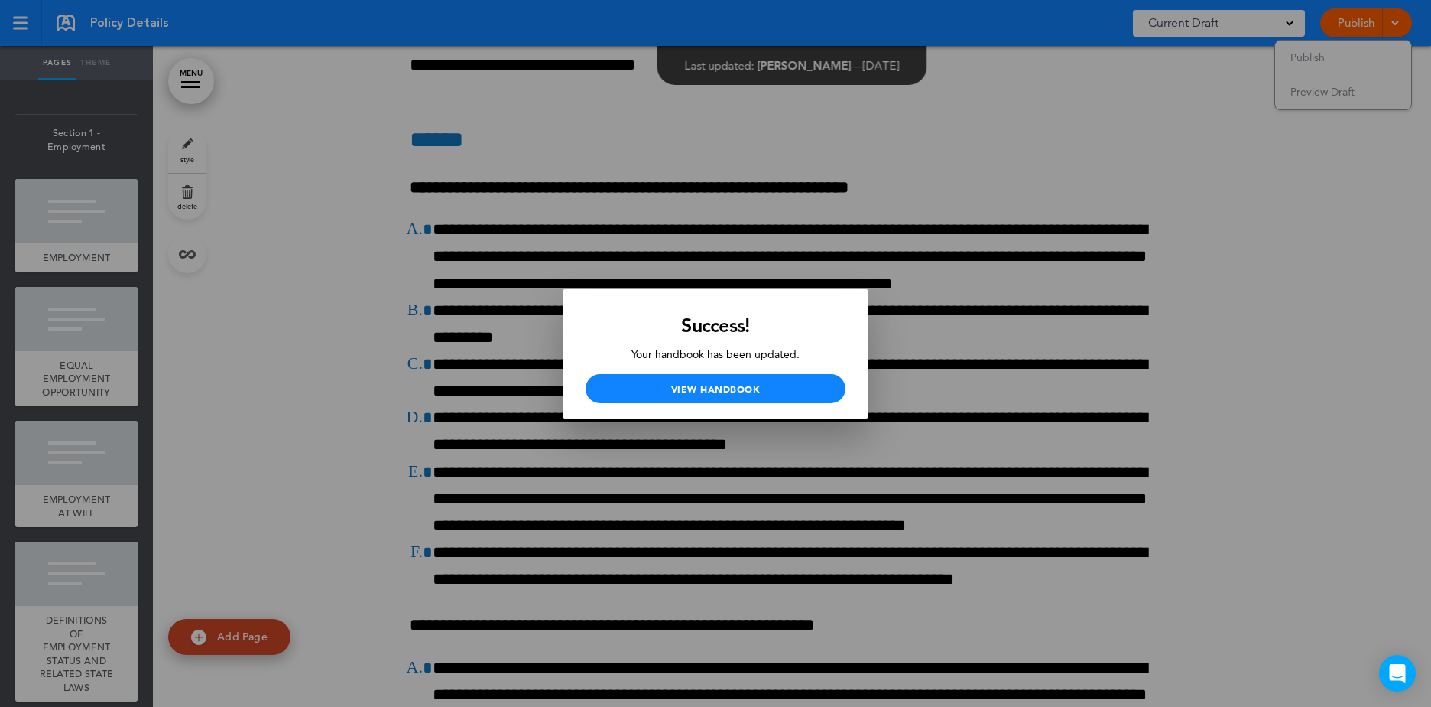
click at [695, 417] on div at bounding box center [715, 353] width 1431 height 707
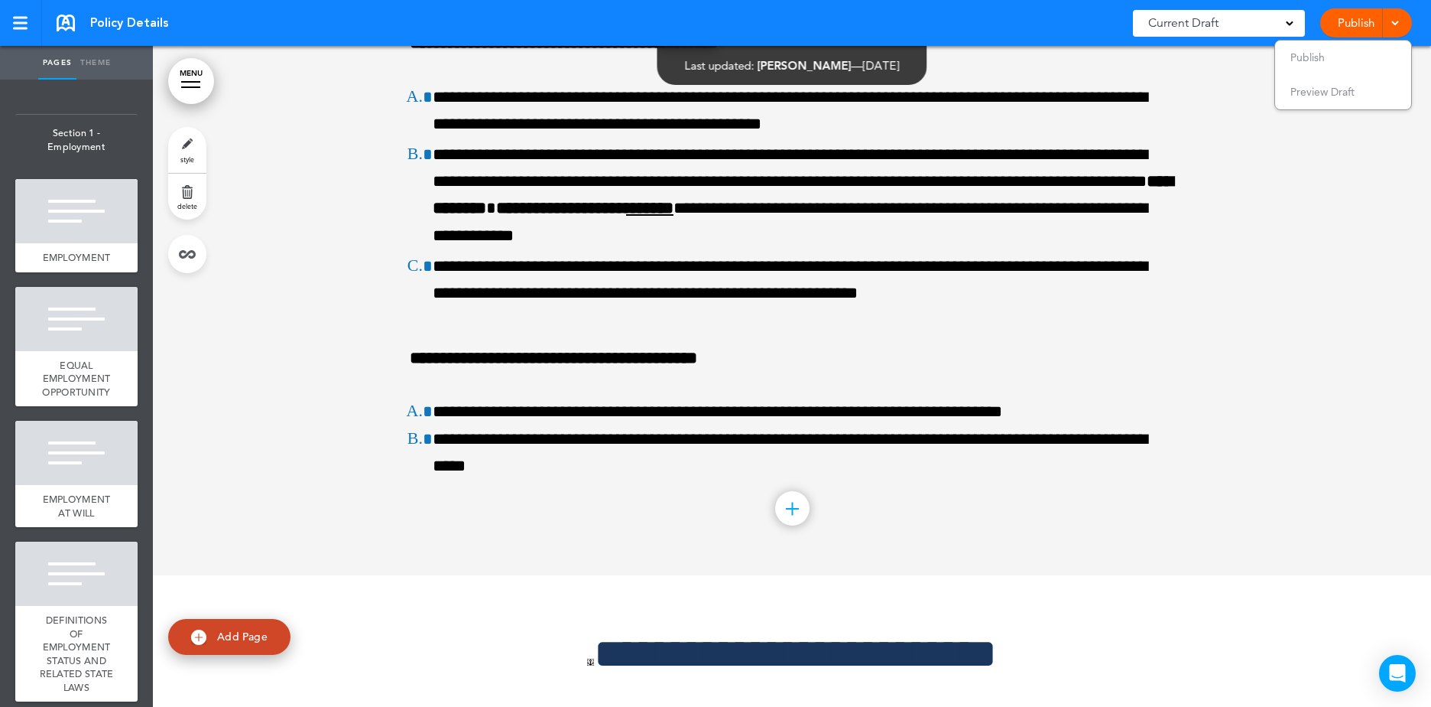
scroll to position [180755, 0]
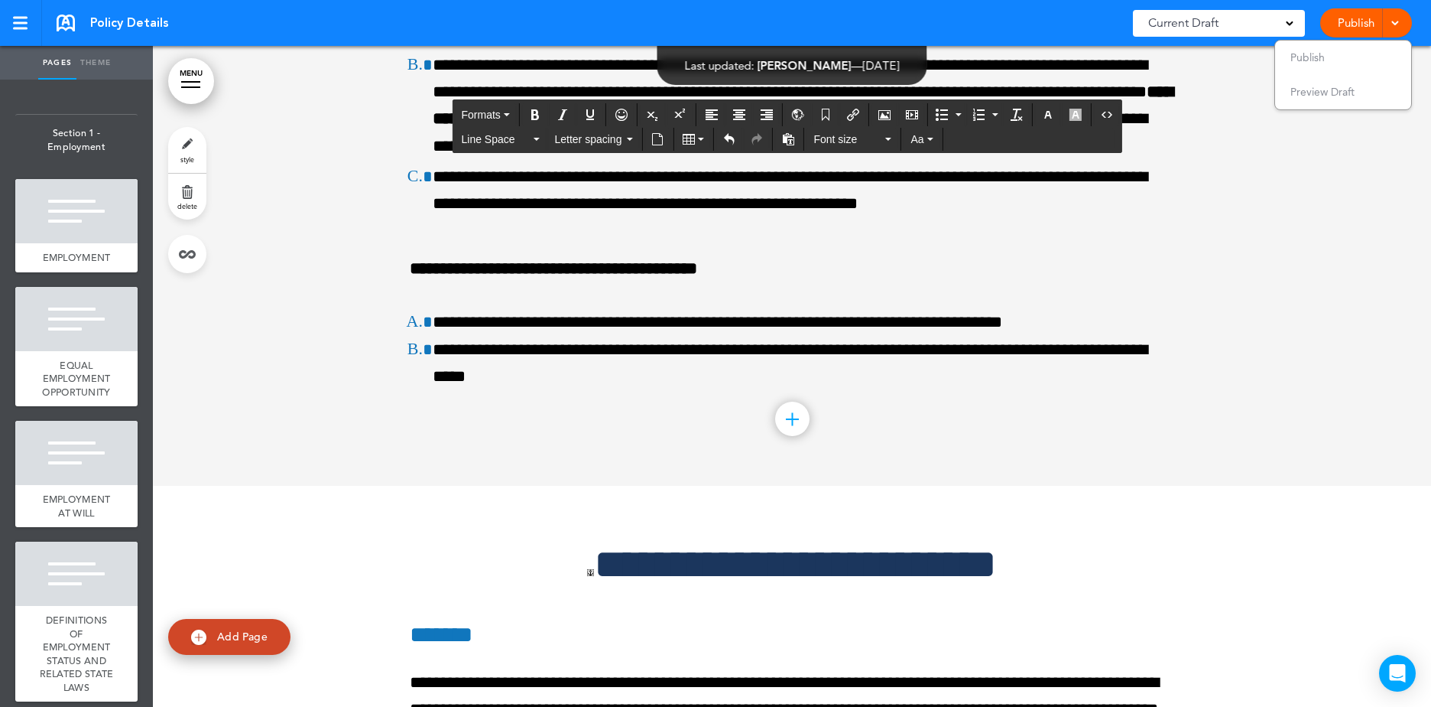
scroll to position [181214, 0]
